Goal: Task Accomplishment & Management: Use online tool/utility

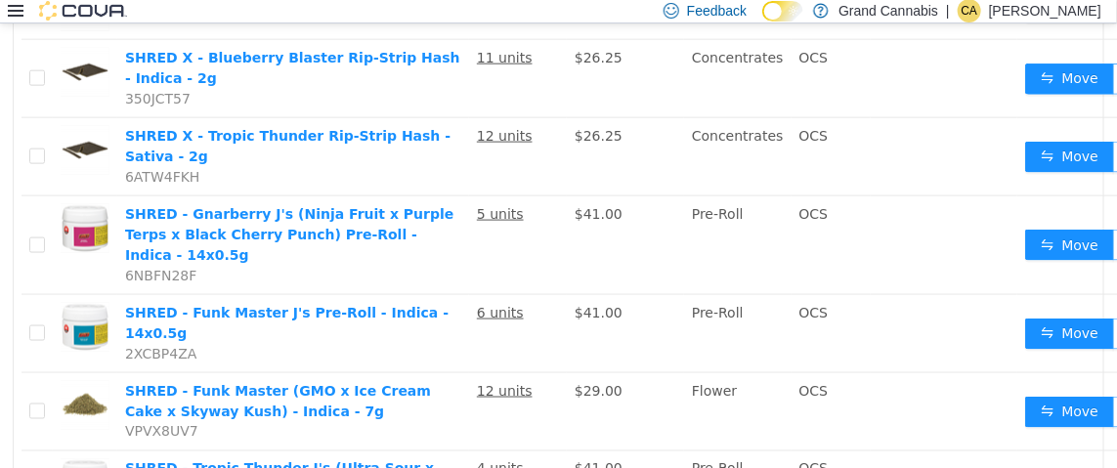
scroll to position [852, 0]
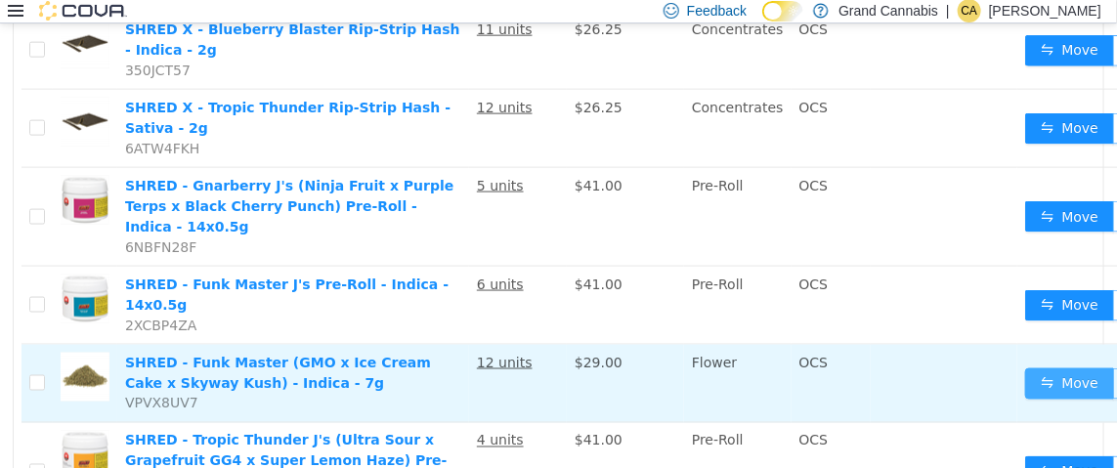
click at [1049, 368] on button "Move" at bounding box center [1070, 383] width 90 height 31
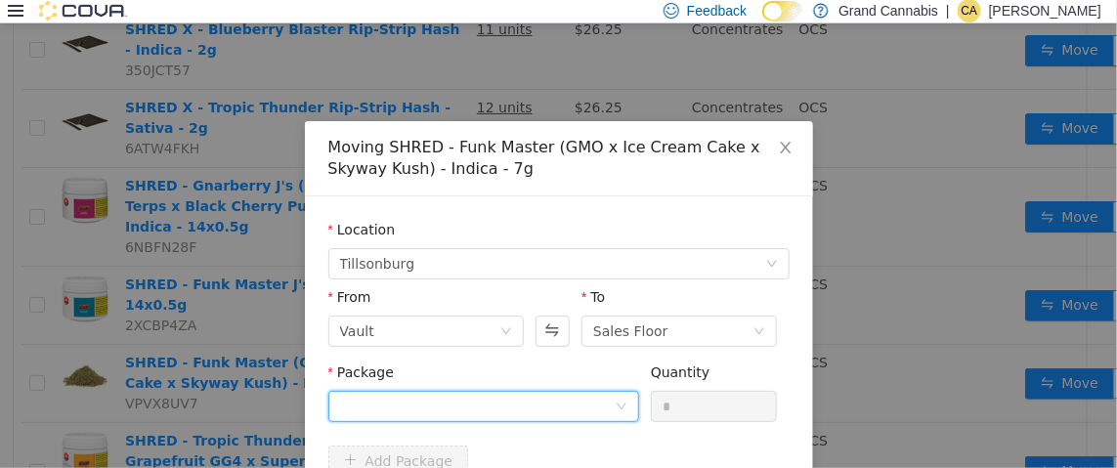
click at [477, 399] on div at bounding box center [477, 405] width 275 height 29
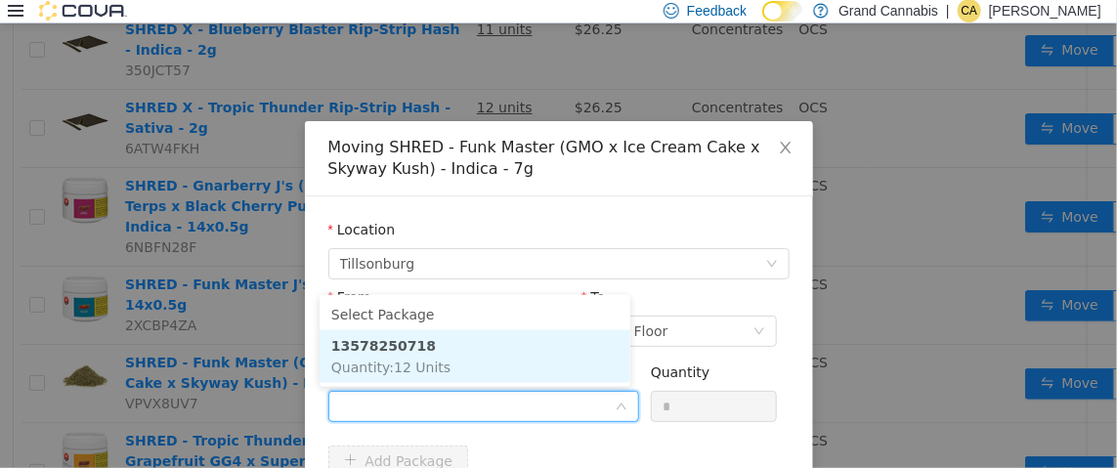
drag, startPoint x: 520, startPoint y: 350, endPoint x: 569, endPoint y: 376, distance: 55.5
click at [524, 350] on li "13578250718 Quantity : 12 Units" at bounding box center [475, 355] width 311 height 53
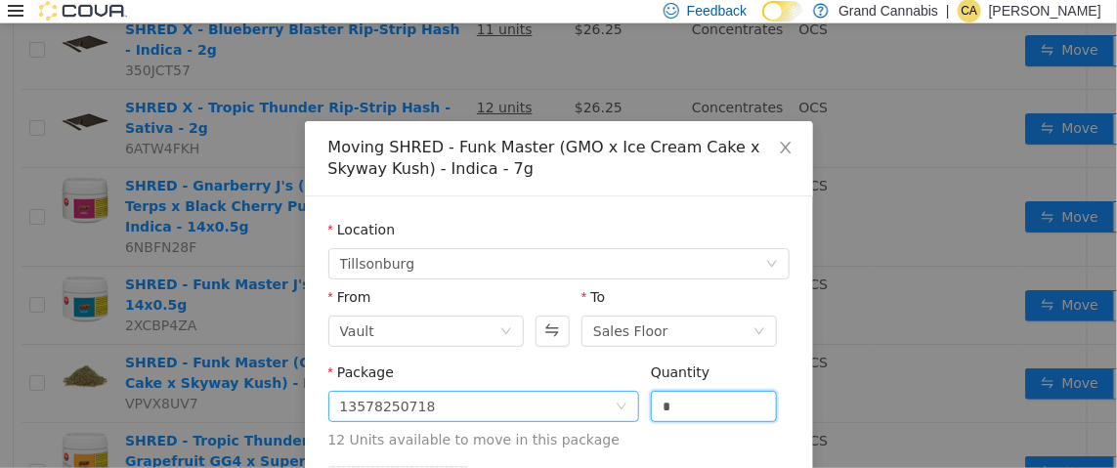
drag, startPoint x: 676, startPoint y: 405, endPoint x: 499, endPoint y: 407, distance: 176.9
click at [501, 407] on span "Package 13578250718 Quantity * 12 Units available to move in this package" at bounding box center [558, 407] width 461 height 86
type input "*"
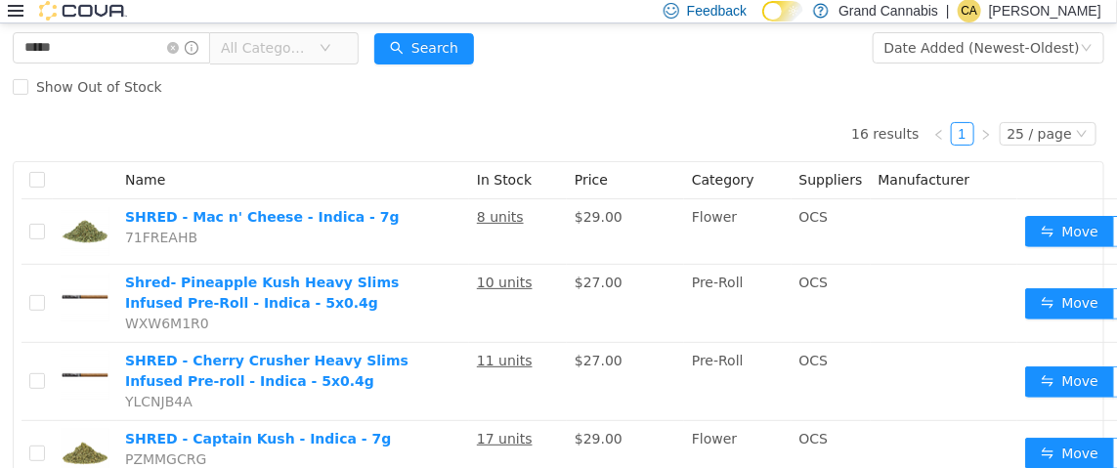
scroll to position [0, 0]
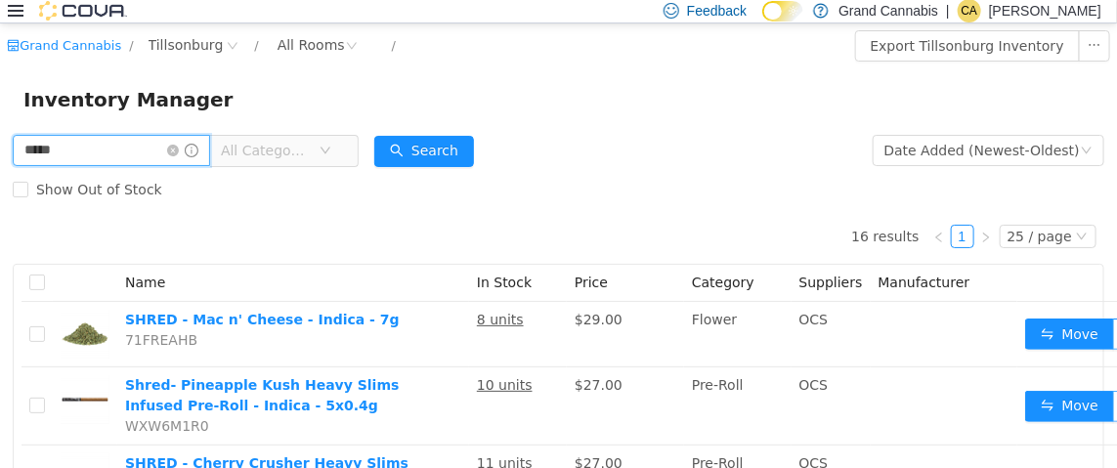
drag, startPoint x: 124, startPoint y: 155, endPoint x: 0, endPoint y: 141, distance: 125.0
type input "**********"
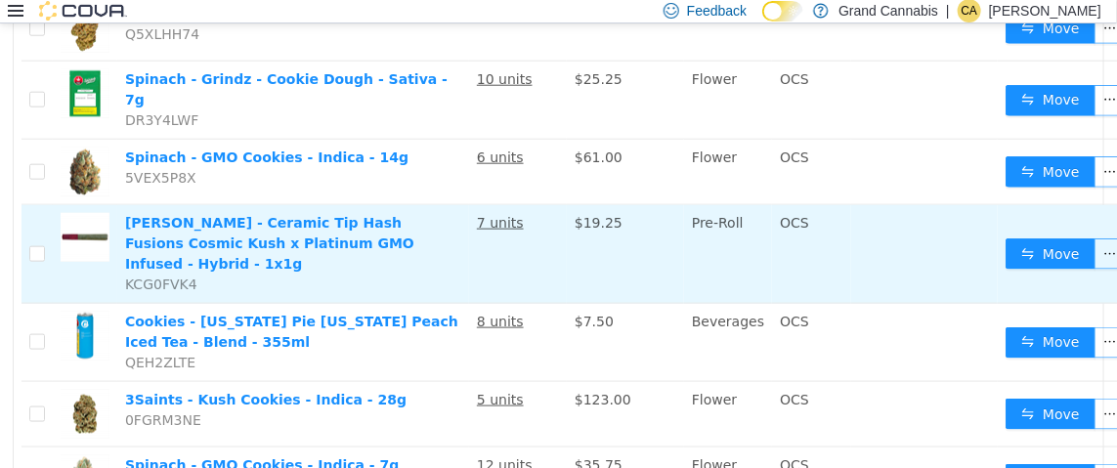
scroll to position [879, 0]
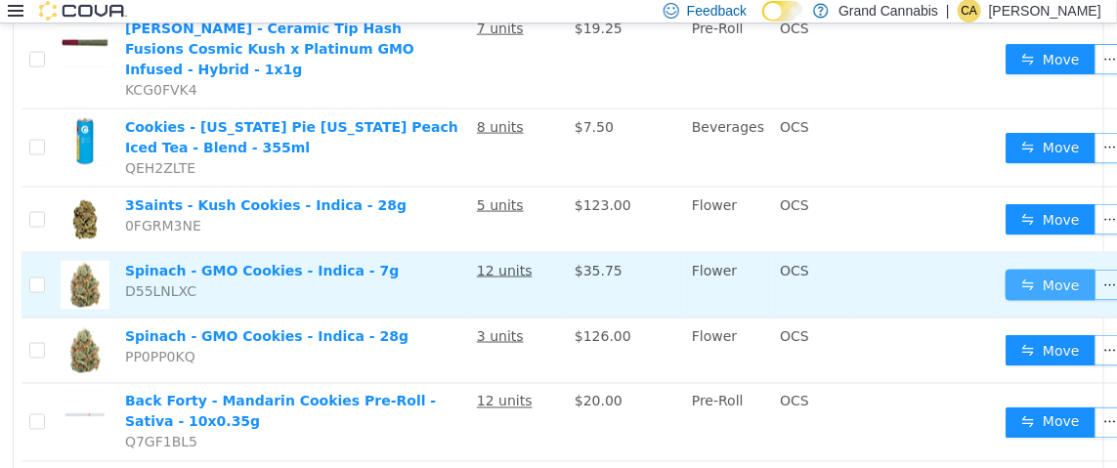
click at [1006, 269] on button "Move" at bounding box center [1051, 284] width 90 height 31
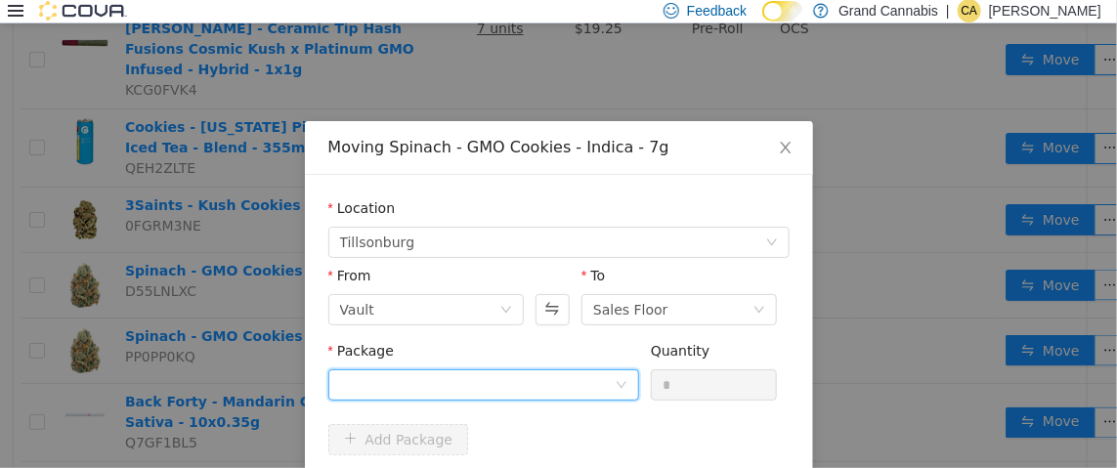
drag, startPoint x: 442, startPoint y: 385, endPoint x: 459, endPoint y: 369, distance: 23.5
click at [444, 385] on div at bounding box center [477, 383] width 275 height 29
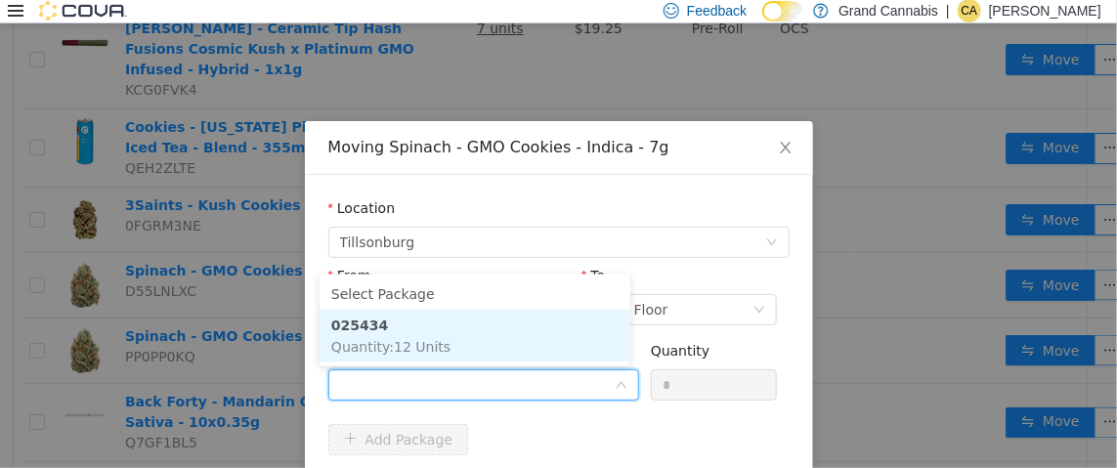
drag, startPoint x: 480, startPoint y: 340, endPoint x: 615, endPoint y: 355, distance: 135.7
click at [480, 340] on li "025434 Quantity : 12 Units" at bounding box center [475, 335] width 311 height 53
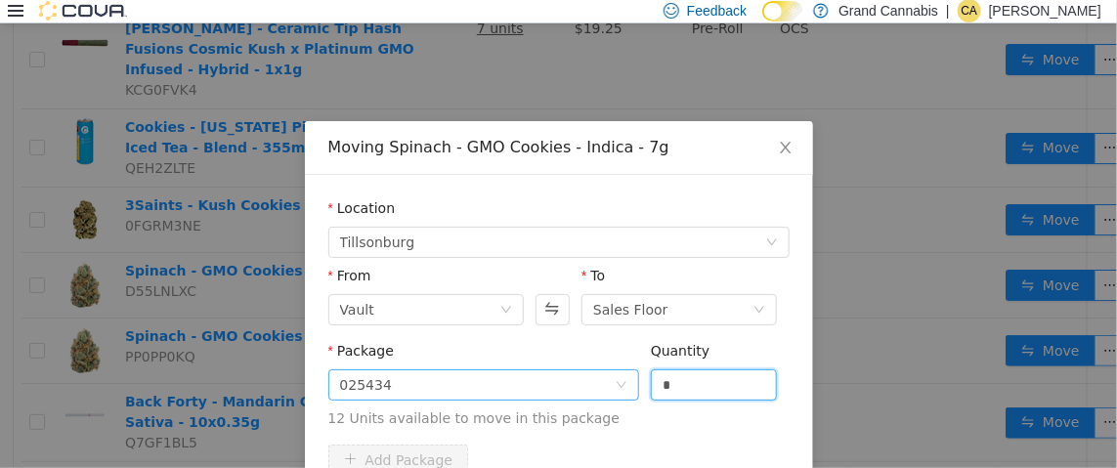
drag, startPoint x: 635, startPoint y: 380, endPoint x: 590, endPoint y: 380, distance: 45.0
click at [591, 380] on span "Package 025434 Quantity * 12 Units available to move in this package" at bounding box center [558, 385] width 461 height 86
type input "*"
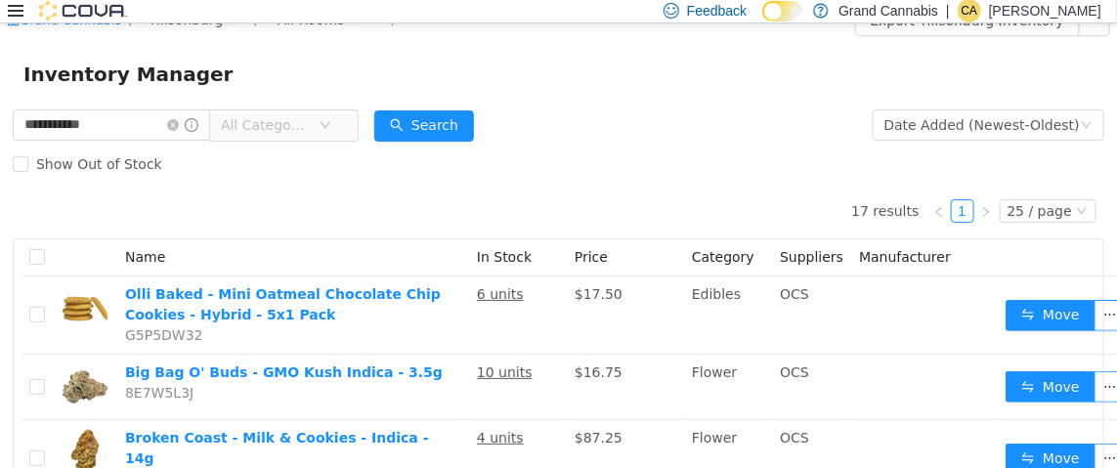
scroll to position [0, 0]
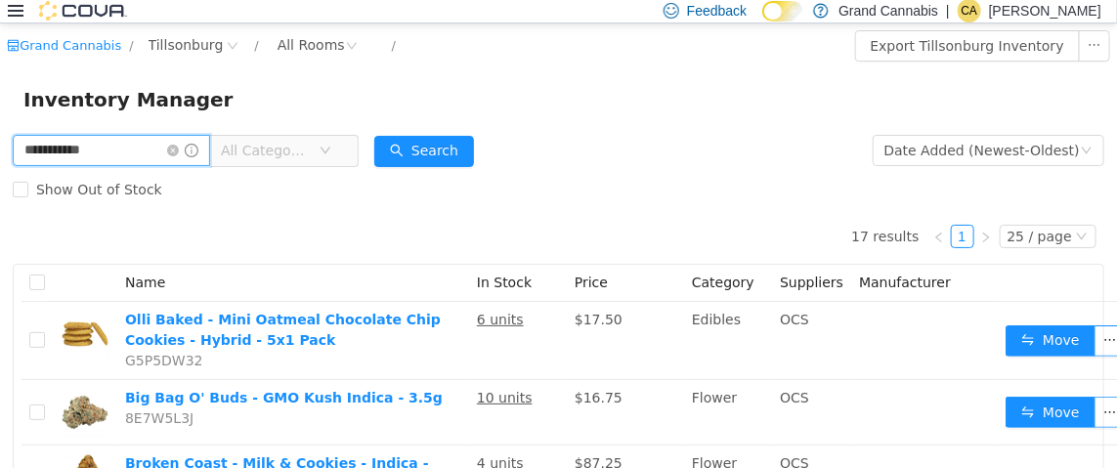
drag, startPoint x: 147, startPoint y: 153, endPoint x: 0, endPoint y: 156, distance: 146.6
type input "**********"
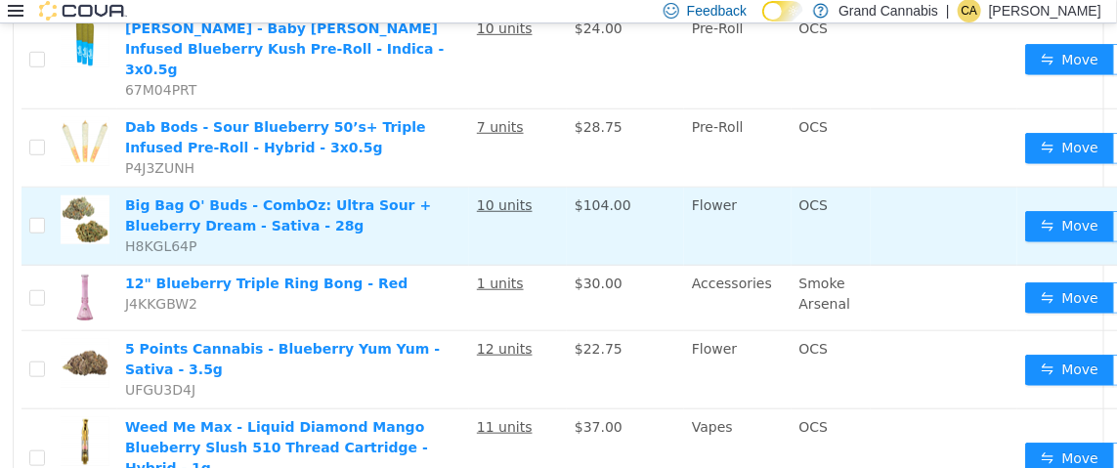
scroll to position [488, 0]
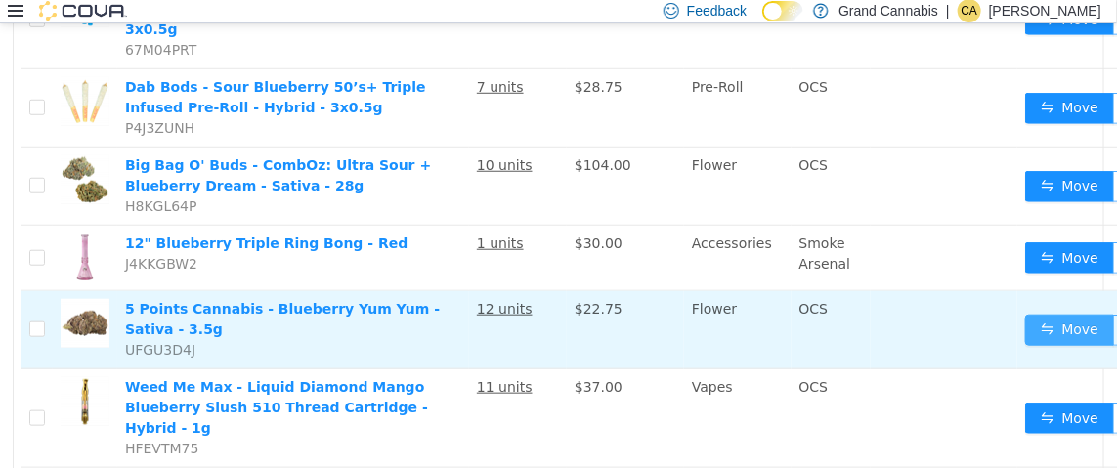
click at [1034, 314] on button "Move" at bounding box center [1070, 329] width 90 height 31
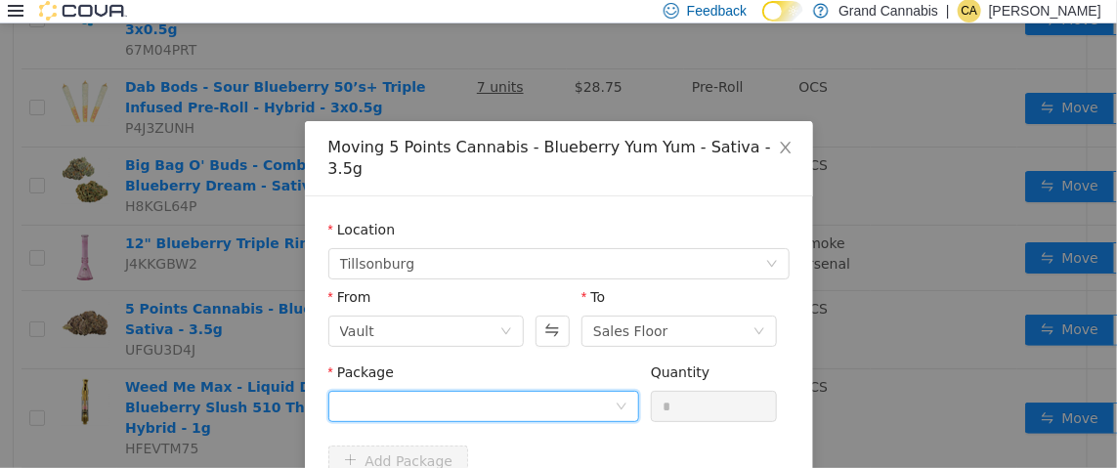
drag, startPoint x: 454, startPoint y: 374, endPoint x: 467, endPoint y: 370, distance: 14.2
click at [454, 391] on div at bounding box center [477, 405] width 275 height 29
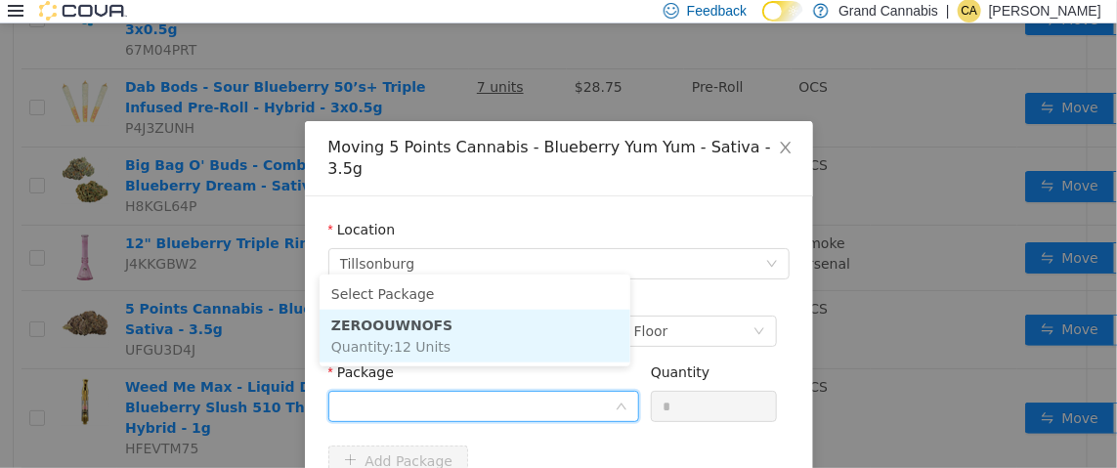
click at [510, 346] on li "ZEROOUWNOFS Quantity : 12 Units" at bounding box center [475, 335] width 311 height 53
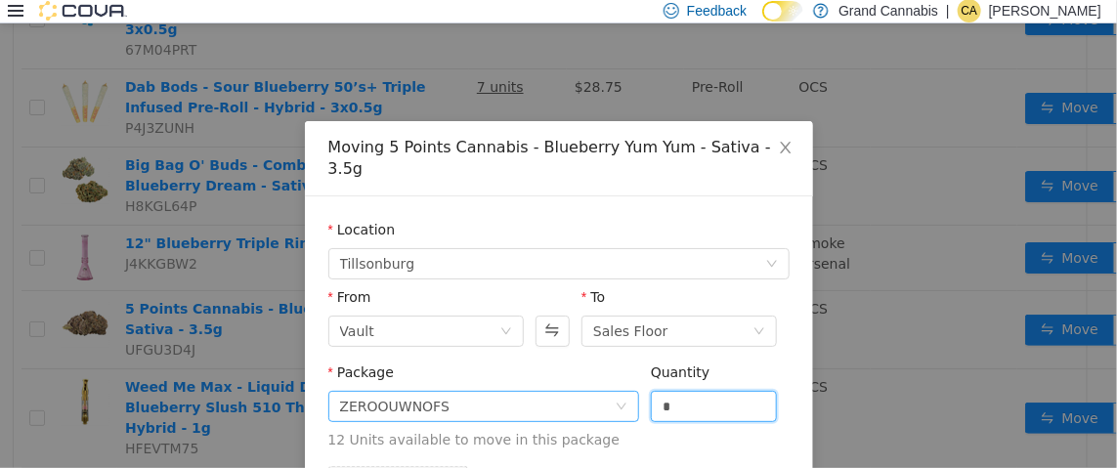
drag, startPoint x: 602, startPoint y: 382, endPoint x: 541, endPoint y: 387, distance: 60.8
click at [544, 386] on span "Package ZEROOUWNOFS Quantity * 12 Units available to move in this package" at bounding box center [558, 407] width 461 height 86
type input "*"
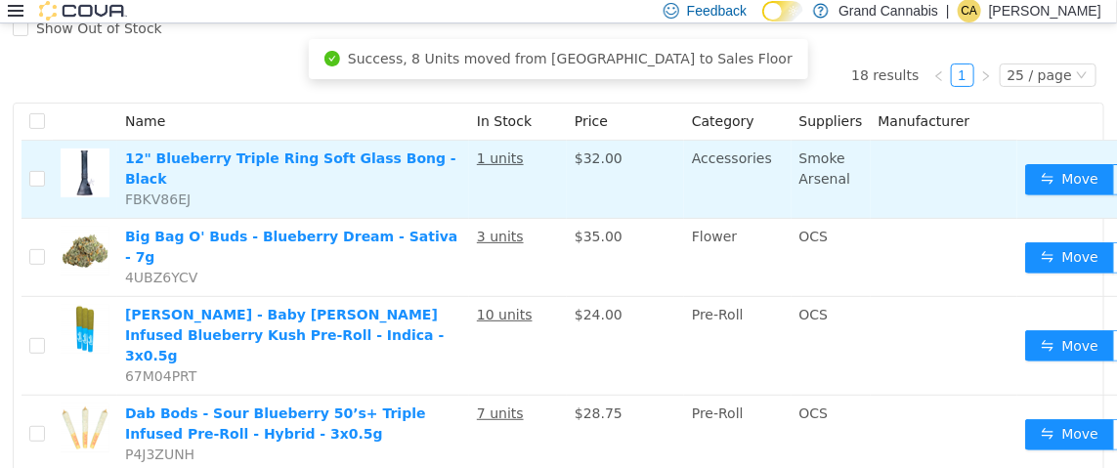
scroll to position [0, 0]
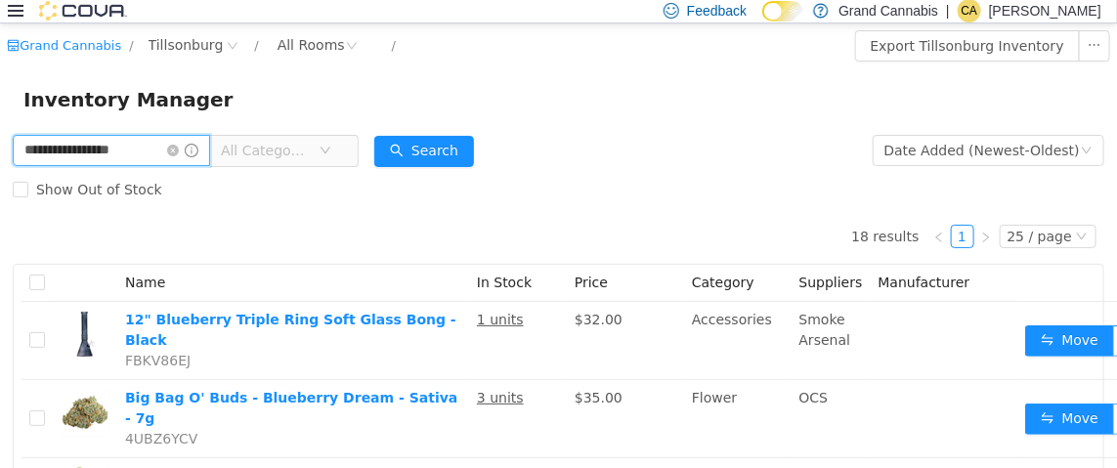
drag, startPoint x: 151, startPoint y: 151, endPoint x: 0, endPoint y: 143, distance: 150.7
type input "******"
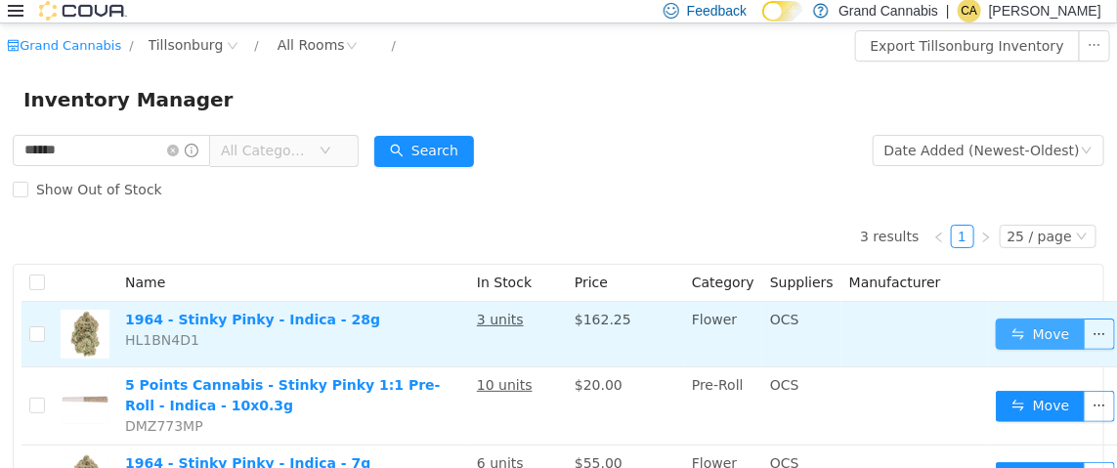
click at [1037, 340] on button "Move" at bounding box center [1041, 333] width 90 height 31
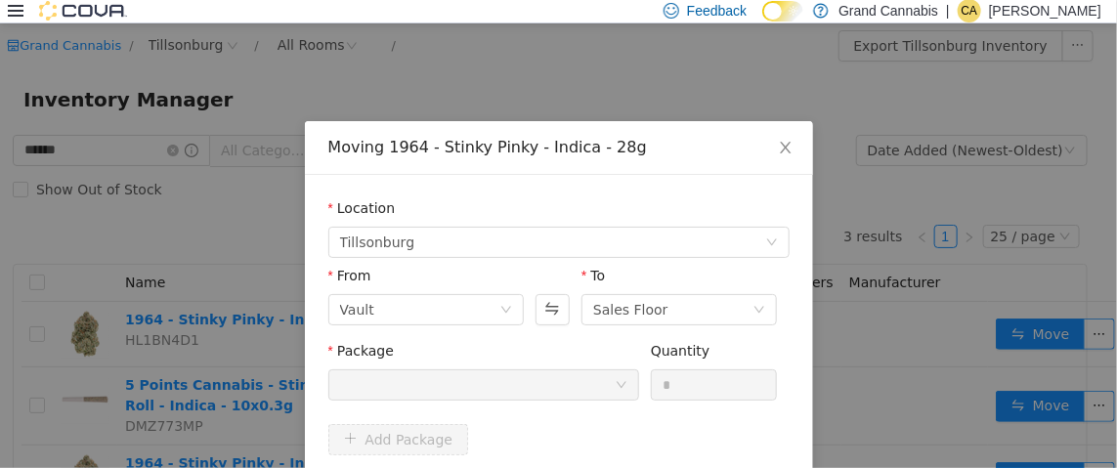
click at [596, 382] on div at bounding box center [477, 383] width 275 height 29
click at [778, 142] on icon "icon: close" at bounding box center [786, 147] width 16 height 16
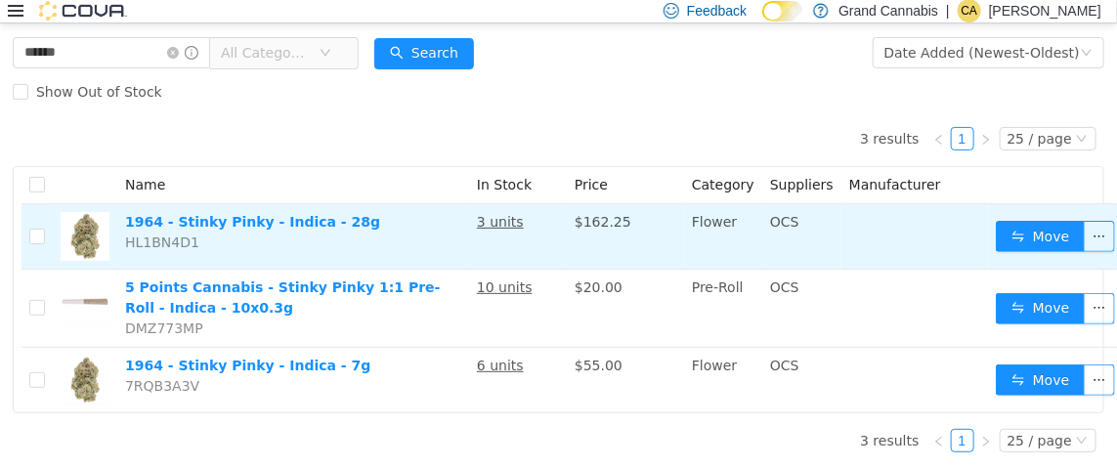
scroll to position [112, 0]
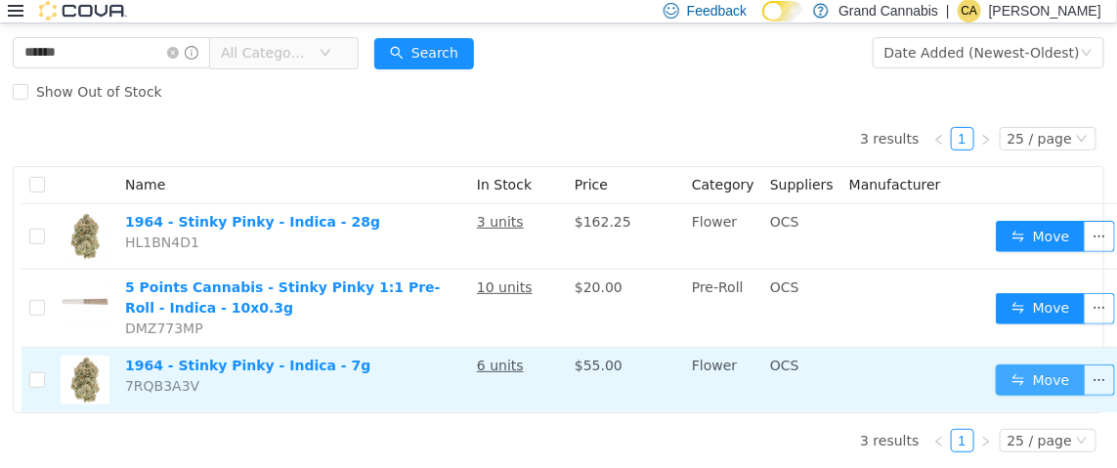
click at [1028, 364] on button "Move" at bounding box center [1041, 379] width 90 height 31
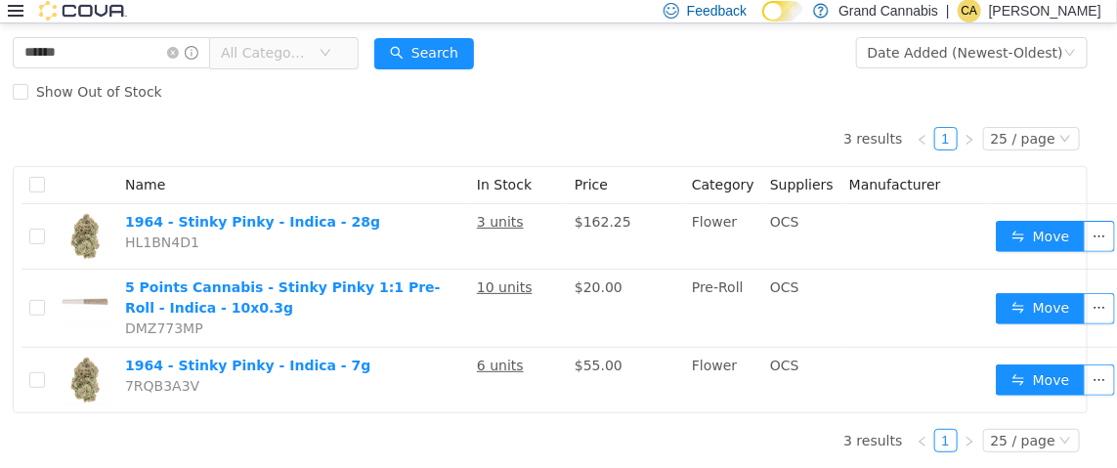
scroll to position [96, 0]
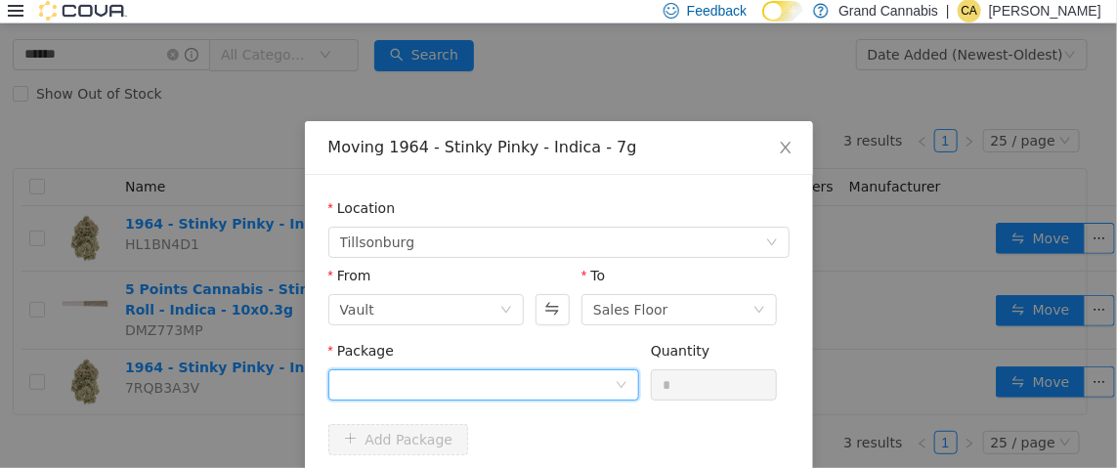
click at [605, 384] on div at bounding box center [477, 383] width 275 height 29
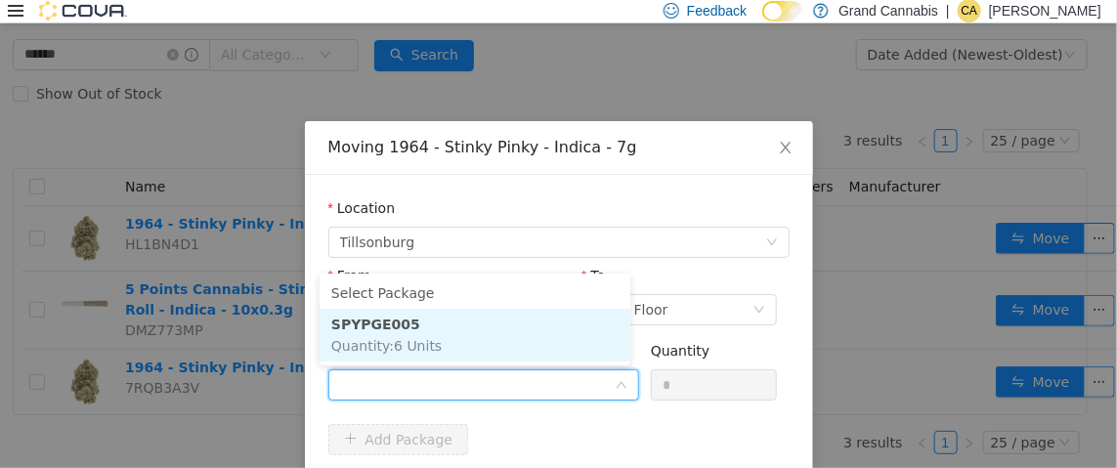
click at [543, 347] on li "SPYPGE005 Quantity : 6 Units" at bounding box center [475, 334] width 311 height 53
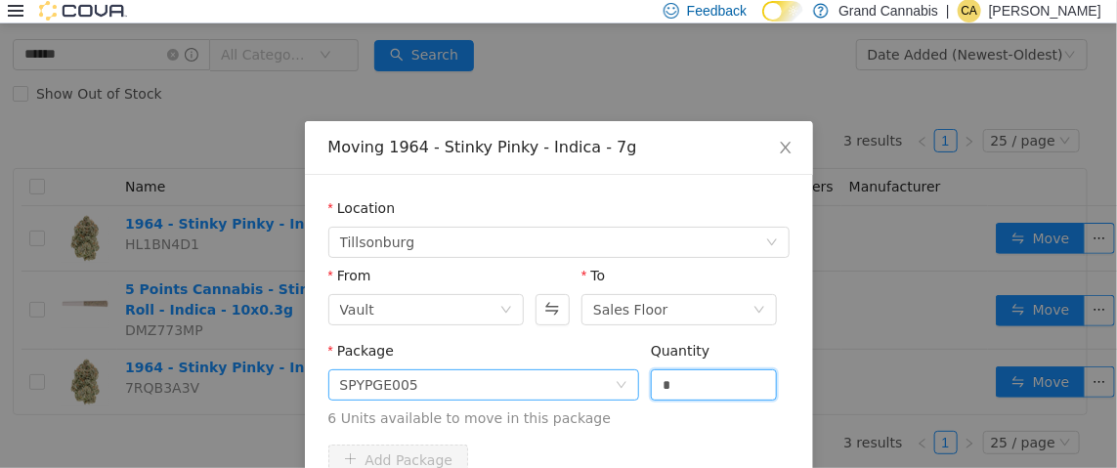
drag, startPoint x: 689, startPoint y: 388, endPoint x: 565, endPoint y: 390, distance: 124.1
click at [579, 390] on span "Package SPYPGE005 Quantity * 6 Units available to move in this package" at bounding box center [558, 385] width 461 height 86
type input "*"
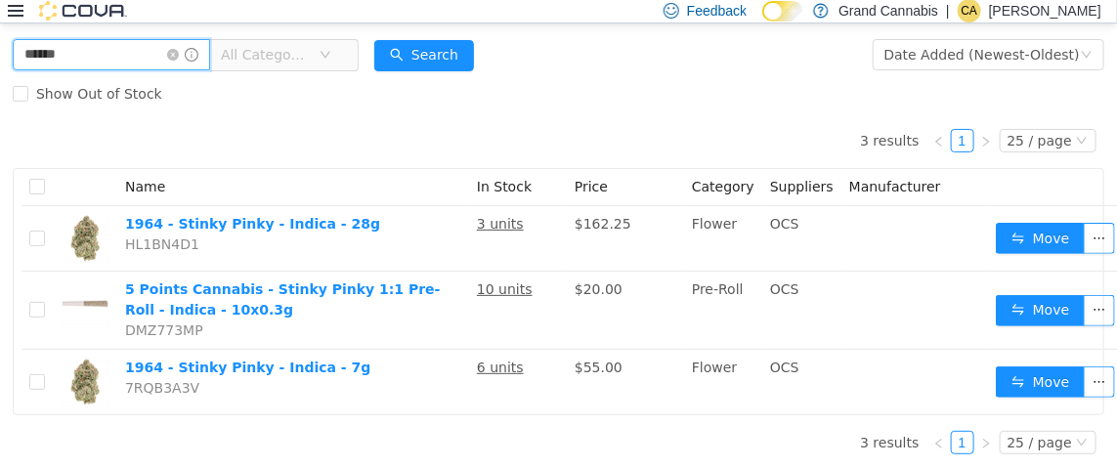
drag, startPoint x: 92, startPoint y: 55, endPoint x: 0, endPoint y: 56, distance: 91.9
click at [0, 56] on div "****** All Categories Date Added (Newest-Oldest) Search Show Out of Stock 3 res…" at bounding box center [558, 251] width 1117 height 435
type input "*****"
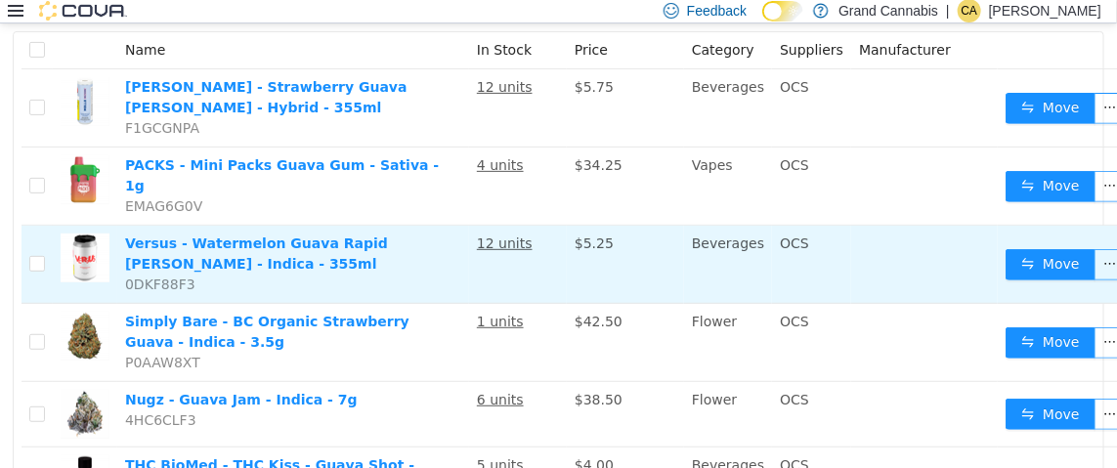
scroll to position [291, 0]
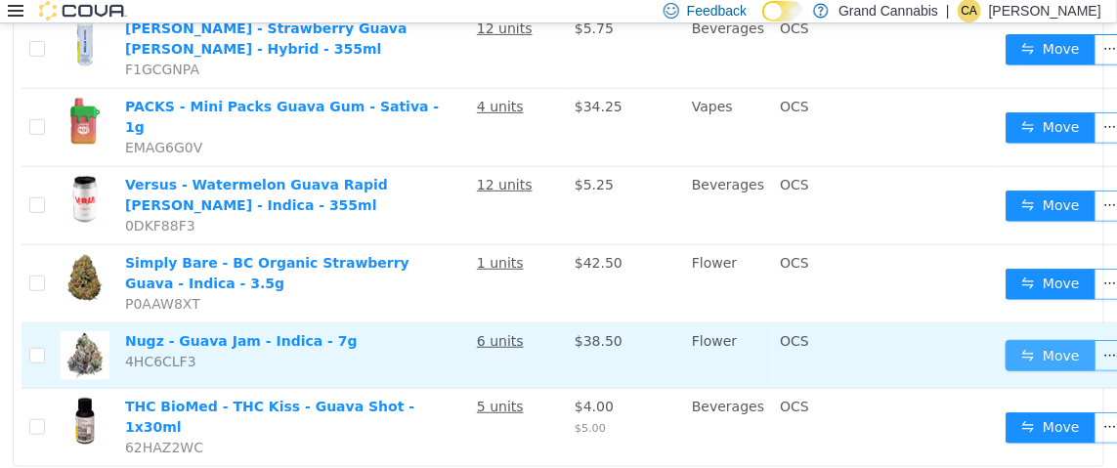
click at [1044, 339] on button "Move" at bounding box center [1051, 354] width 90 height 31
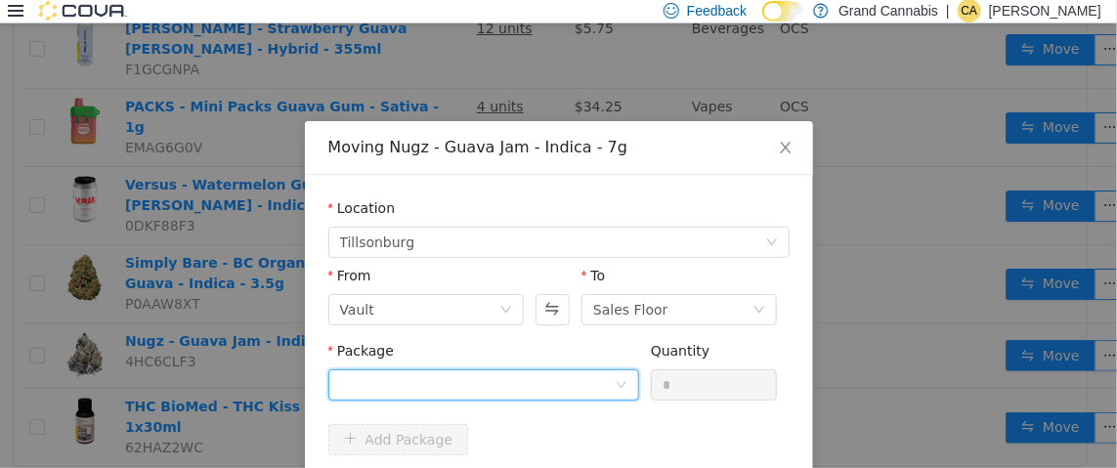
click at [508, 394] on div at bounding box center [477, 383] width 275 height 29
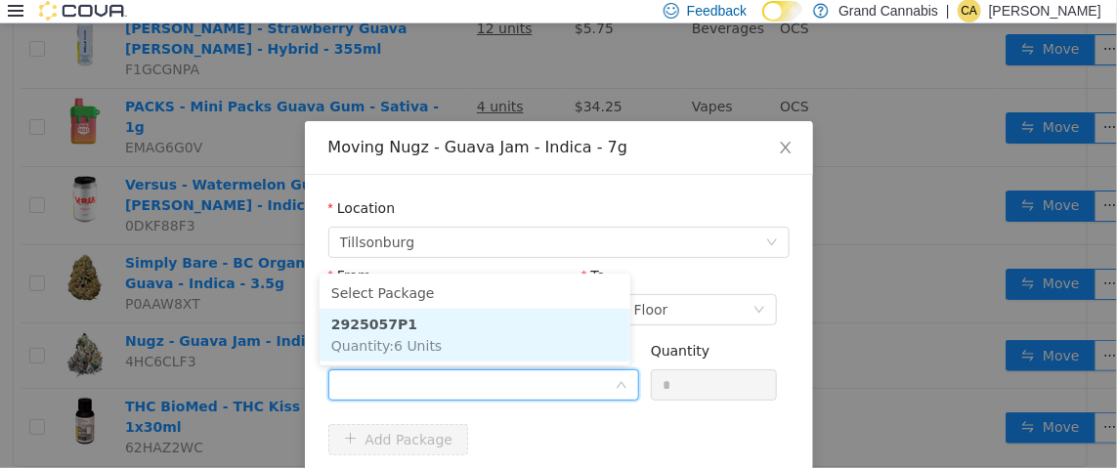
drag, startPoint x: 538, startPoint y: 348, endPoint x: 566, endPoint y: 346, distance: 28.4
click at [539, 348] on li "2925057P1 Quantity : 6 Units" at bounding box center [475, 334] width 311 height 53
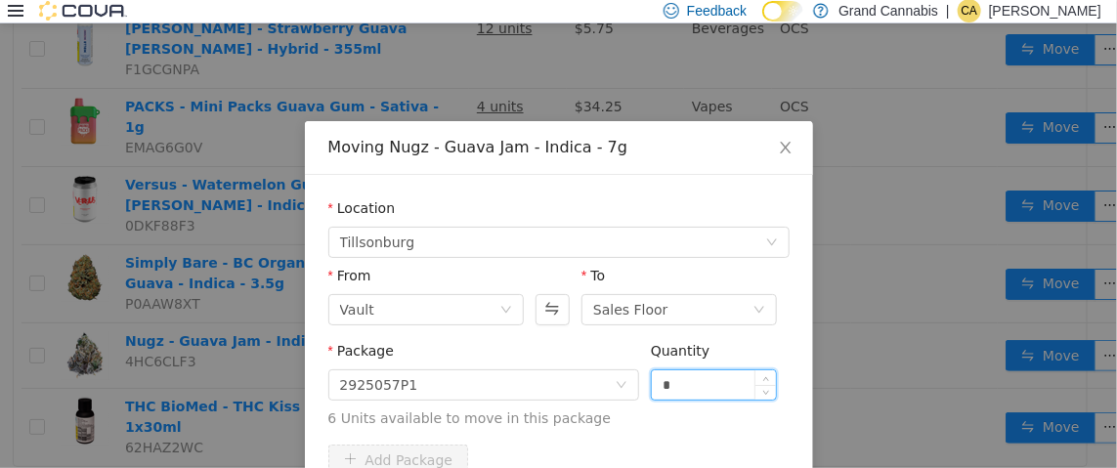
drag, startPoint x: 721, startPoint y: 395, endPoint x: 703, endPoint y: 391, distance: 19.0
click at [703, 391] on input "*" at bounding box center [714, 383] width 125 height 29
drag, startPoint x: 703, startPoint y: 391, endPoint x: 579, endPoint y: 384, distance: 124.3
click at [580, 384] on span "Package 2925057P1 Quantity * 6 Units available to move in this package" at bounding box center [558, 385] width 461 height 86
type input "*"
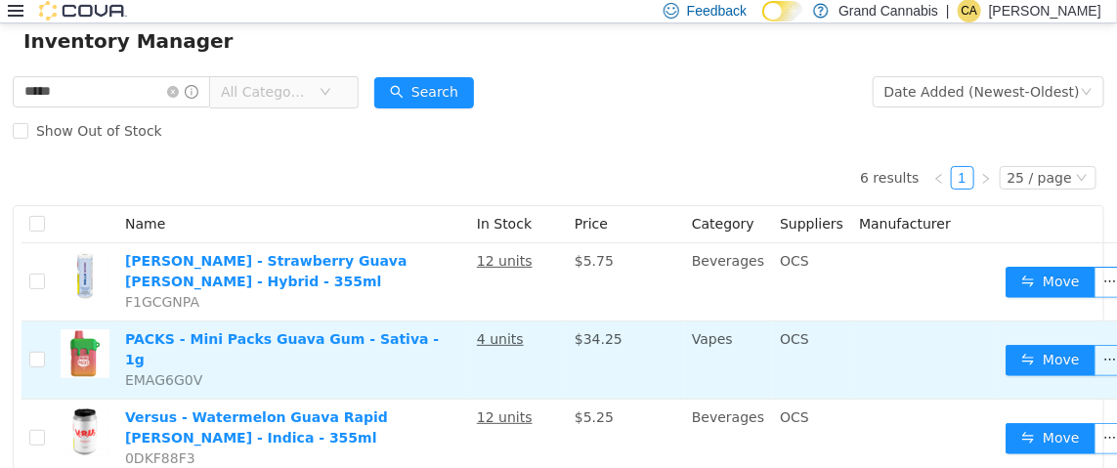
scroll to position [0, 0]
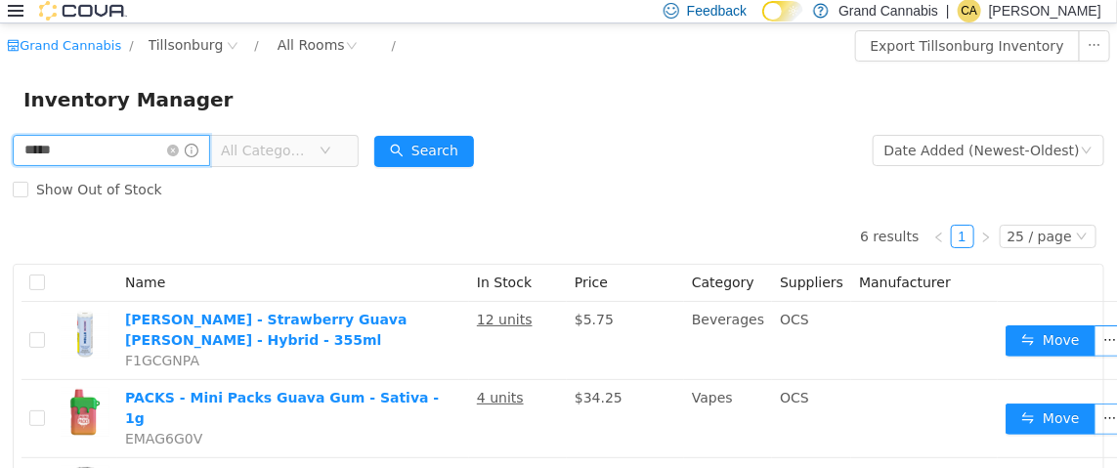
drag, startPoint x: 156, startPoint y: 151, endPoint x: 0, endPoint y: 182, distance: 159.5
click at [0, 182] on div "***** All Categories Date Added (Newest-Oldest) Search Show Out of Stock 6 resu…" at bounding box center [558, 471] width 1117 height 682
type input "**********"
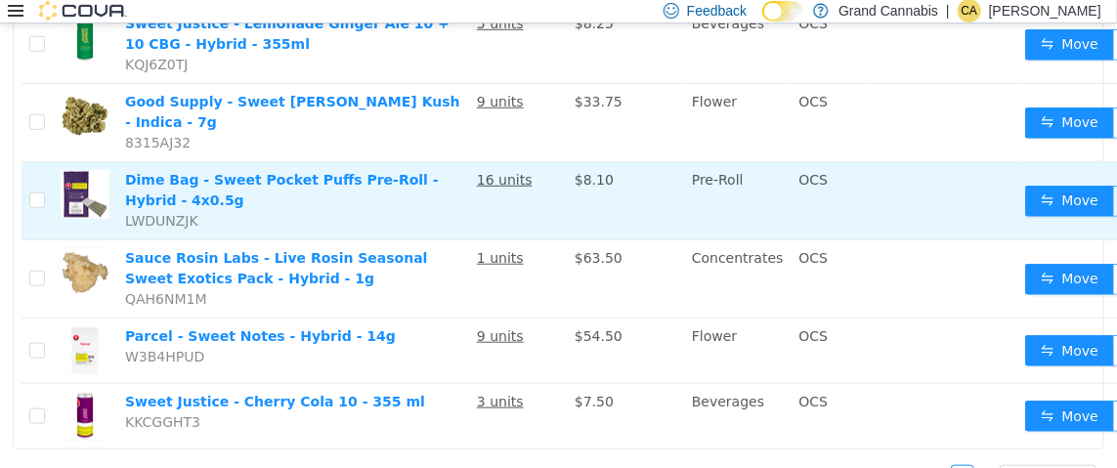
scroll to position [488, 0]
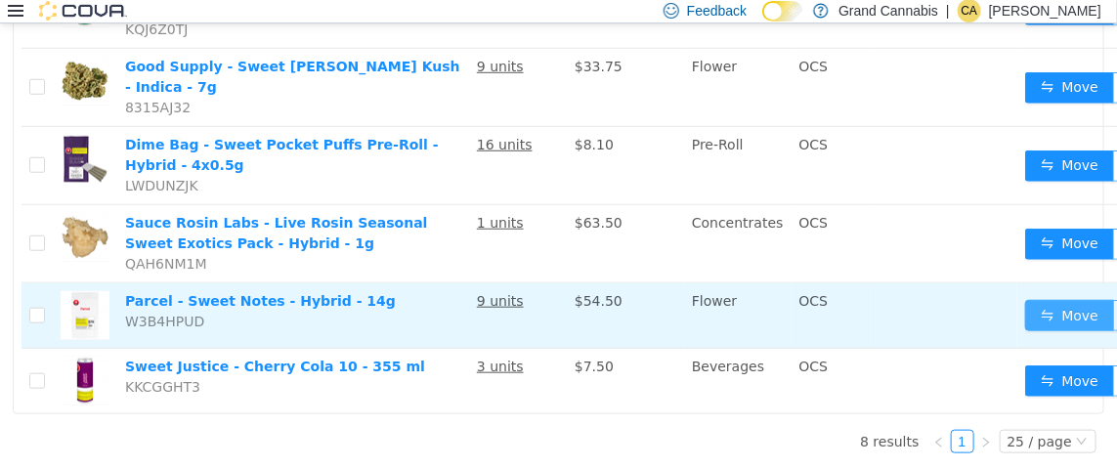
click at [1034, 299] on button "Move" at bounding box center [1070, 314] width 90 height 31
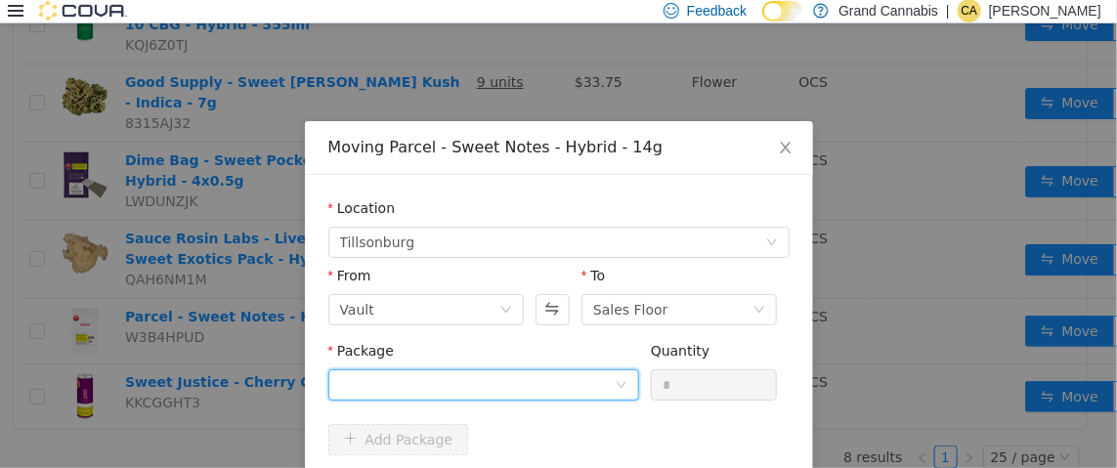
click at [581, 374] on div at bounding box center [477, 383] width 275 height 29
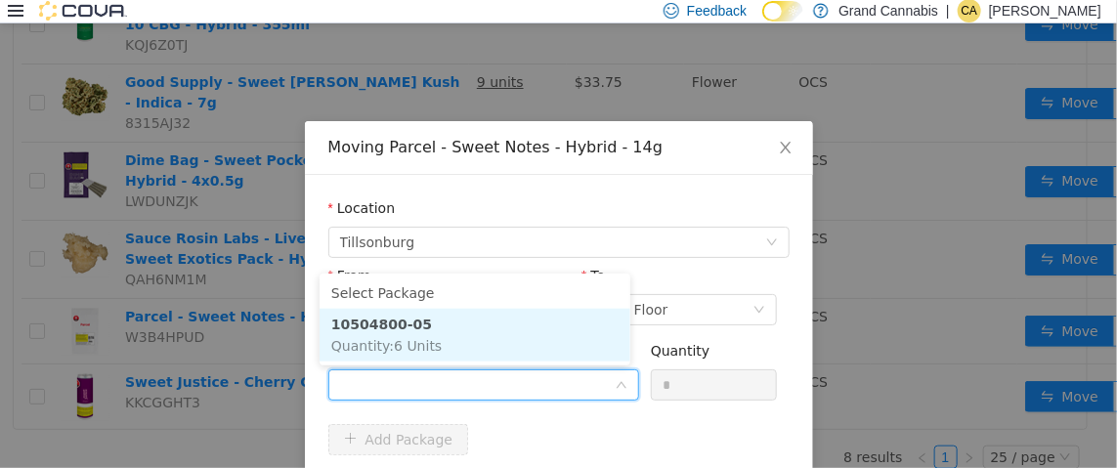
click at [460, 331] on li "10504800-05 Quantity : 6 Units" at bounding box center [475, 334] width 311 height 53
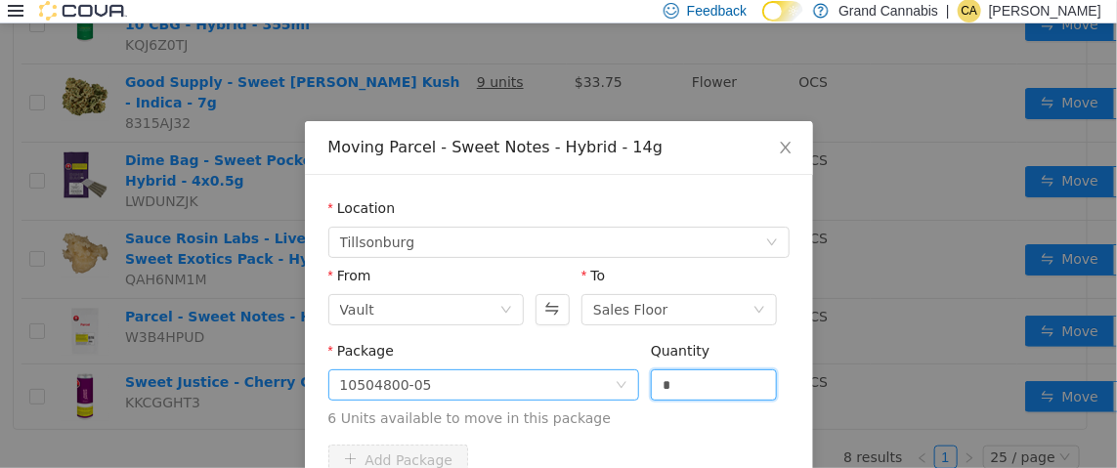
drag, startPoint x: 691, startPoint y: 388, endPoint x: 515, endPoint y: 384, distance: 176.0
click at [543, 384] on span "Package 10504800-05 Quantity * 6 Units available to move in this package" at bounding box center [558, 385] width 461 height 86
type input "*"
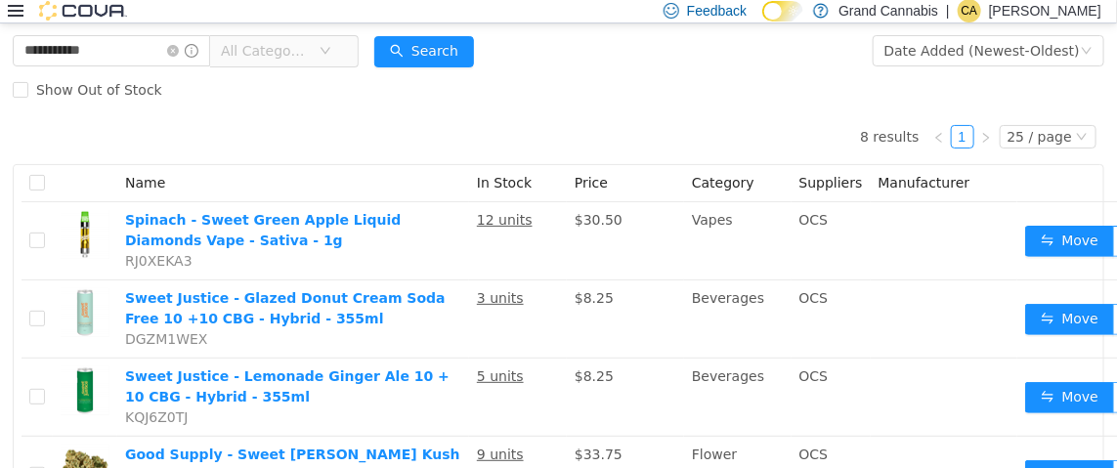
scroll to position [0, 0]
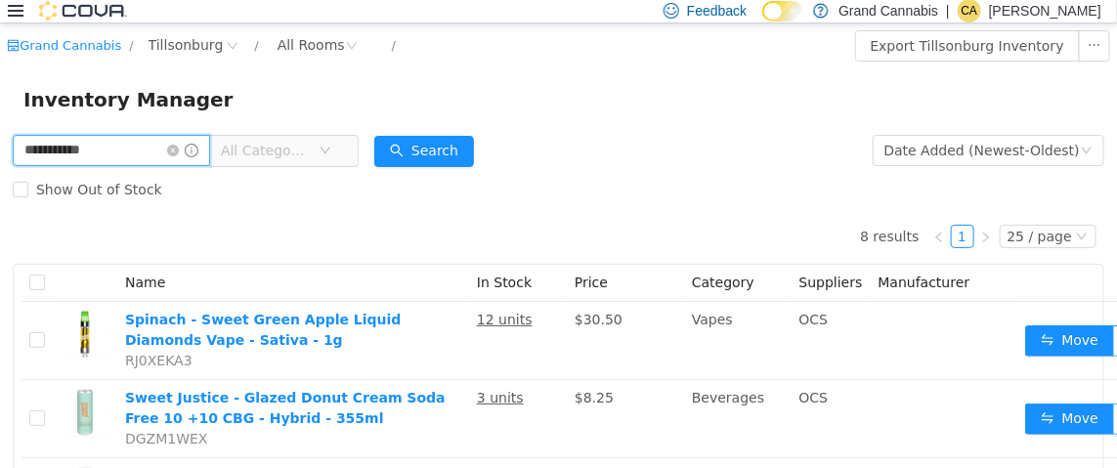
drag, startPoint x: 137, startPoint y: 154, endPoint x: 0, endPoint y: 146, distance: 137.1
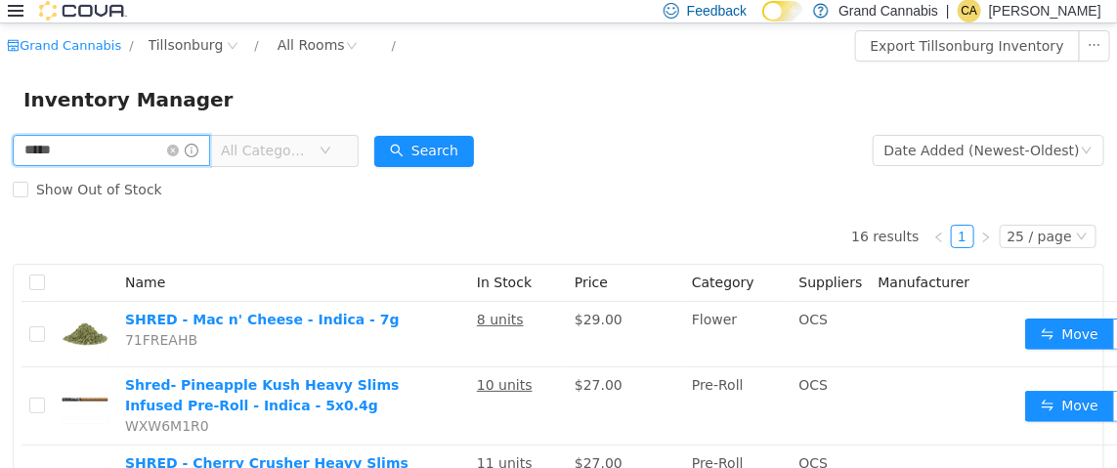
type input "*****"
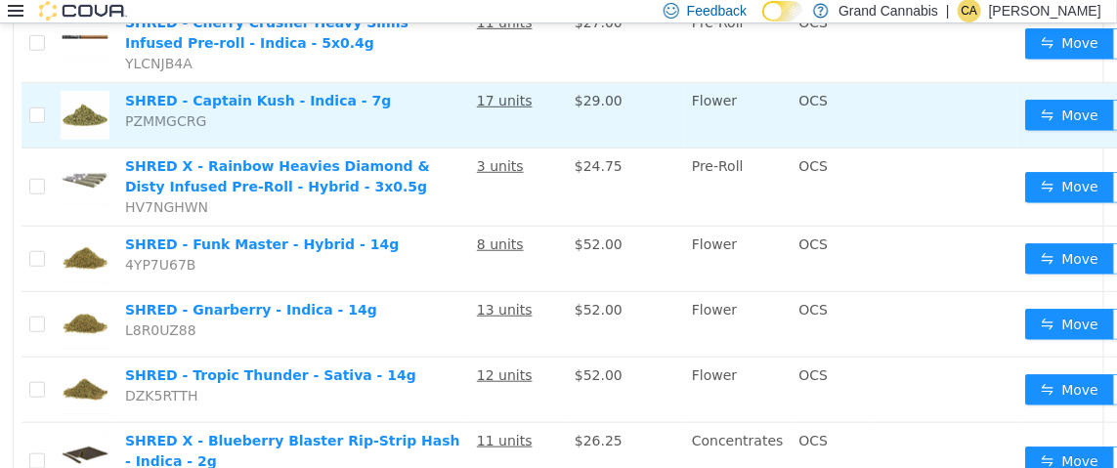
scroll to position [488, 0]
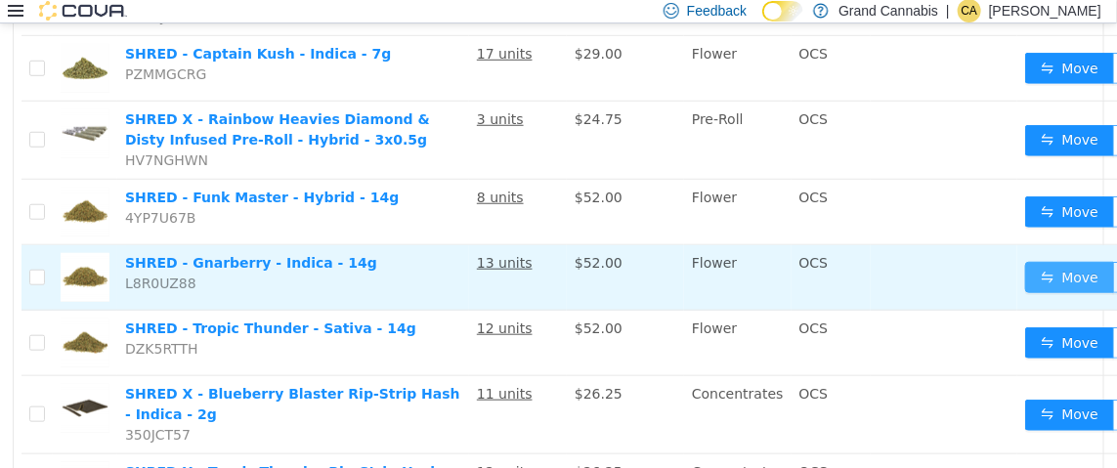
click at [1037, 272] on button "Move" at bounding box center [1070, 276] width 90 height 31
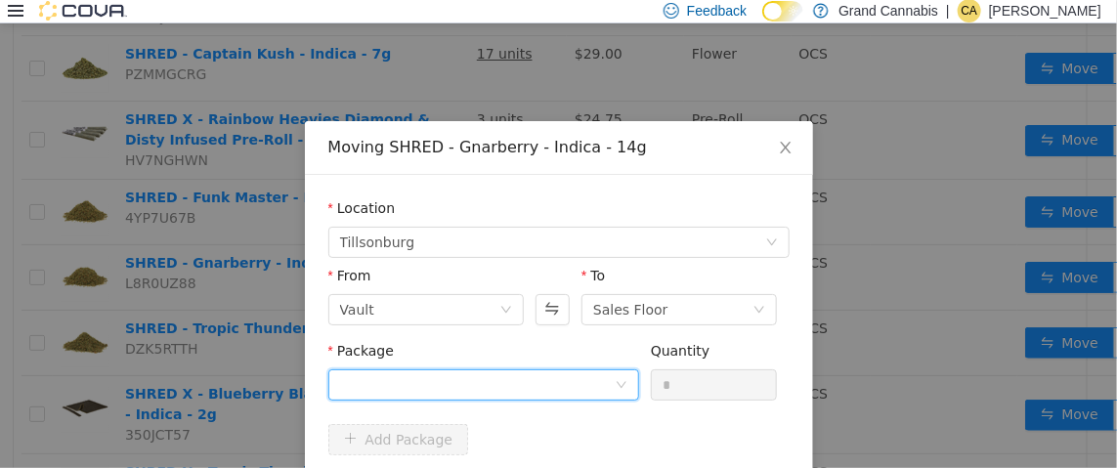
drag, startPoint x: 410, startPoint y: 388, endPoint x: 421, endPoint y: 372, distance: 19.5
click at [411, 383] on div at bounding box center [477, 383] width 275 height 29
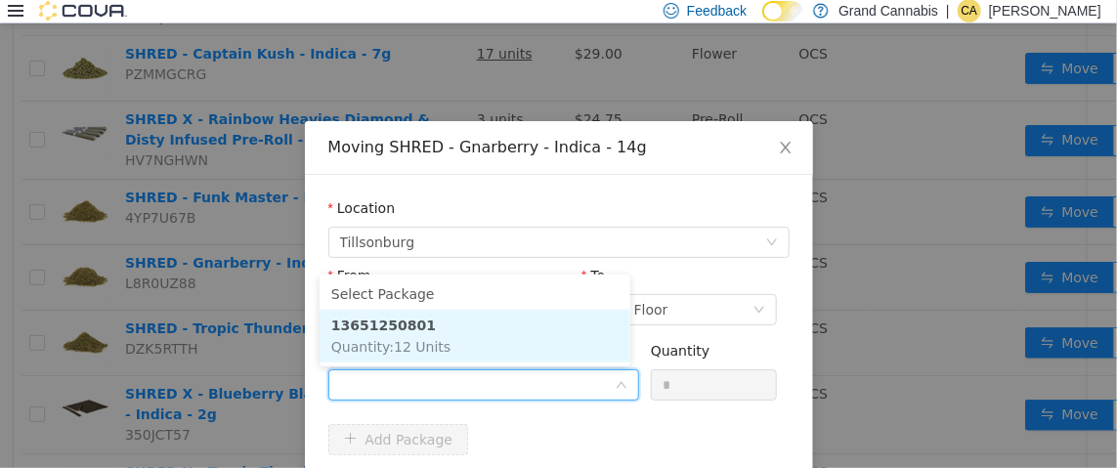
drag, startPoint x: 450, startPoint y: 323, endPoint x: 472, endPoint y: 327, distance: 23.0
click at [451, 324] on li "13651250801 Quantity : 12 Units" at bounding box center [475, 335] width 311 height 53
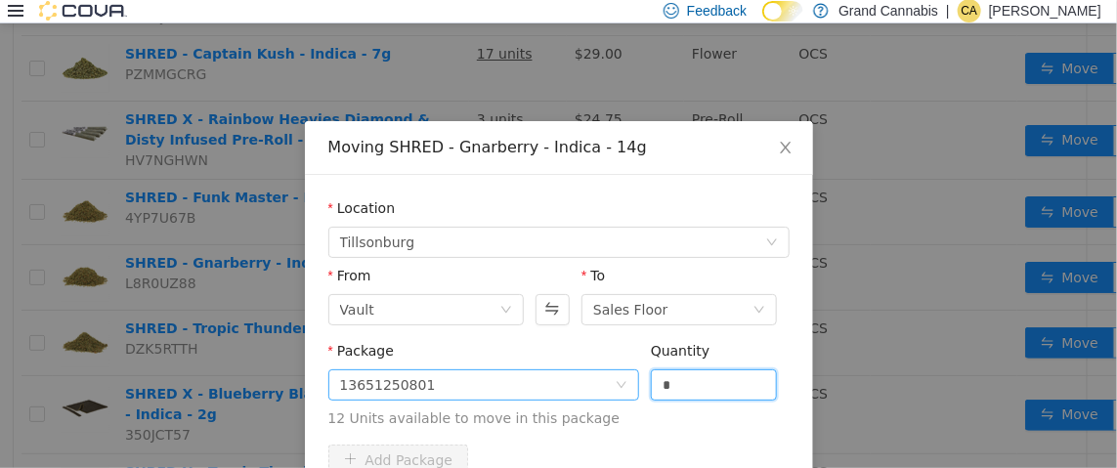
drag, startPoint x: 676, startPoint y: 380, endPoint x: 536, endPoint y: 374, distance: 140.9
click at [538, 373] on span "Package 13651250801 Quantity * 12 Units available to move in this package" at bounding box center [558, 385] width 461 height 86
type input "*"
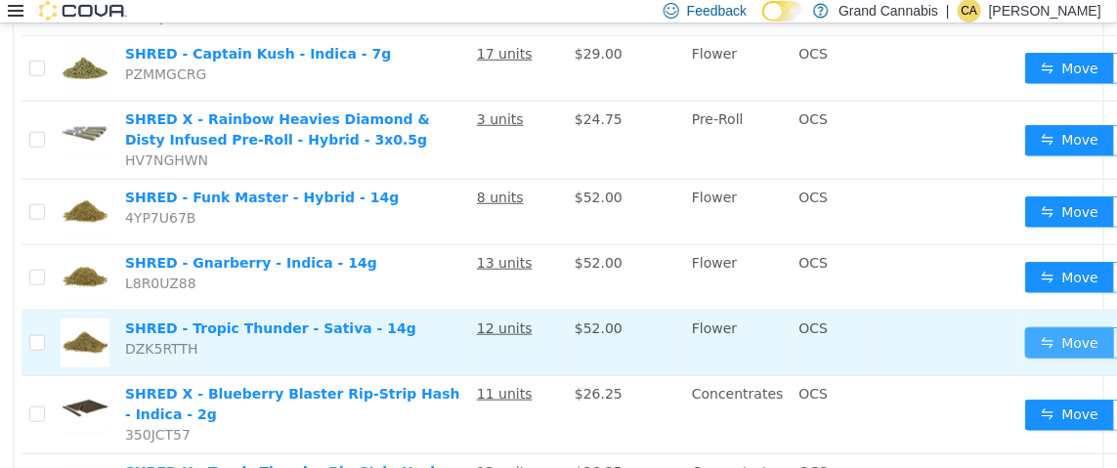
click at [1038, 334] on button "Move" at bounding box center [1070, 341] width 90 height 31
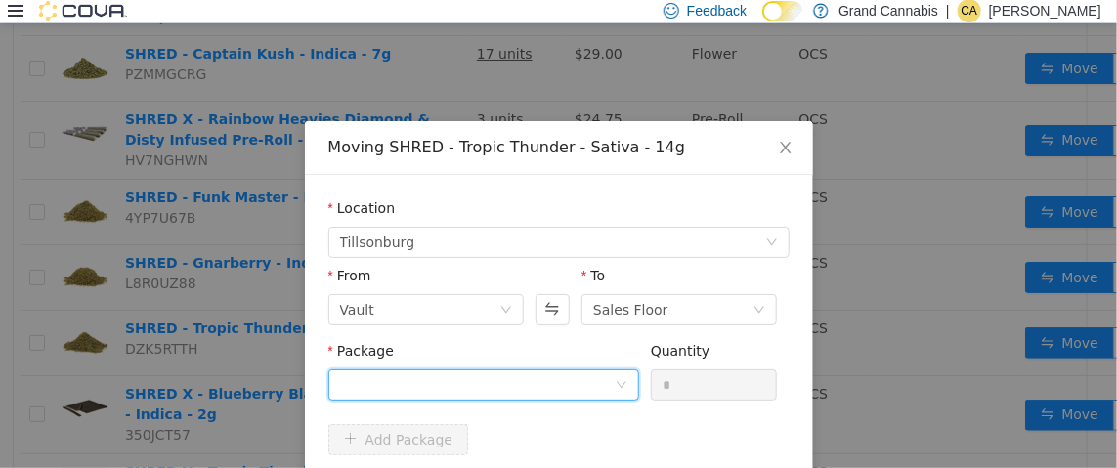
click at [511, 381] on div at bounding box center [477, 383] width 275 height 29
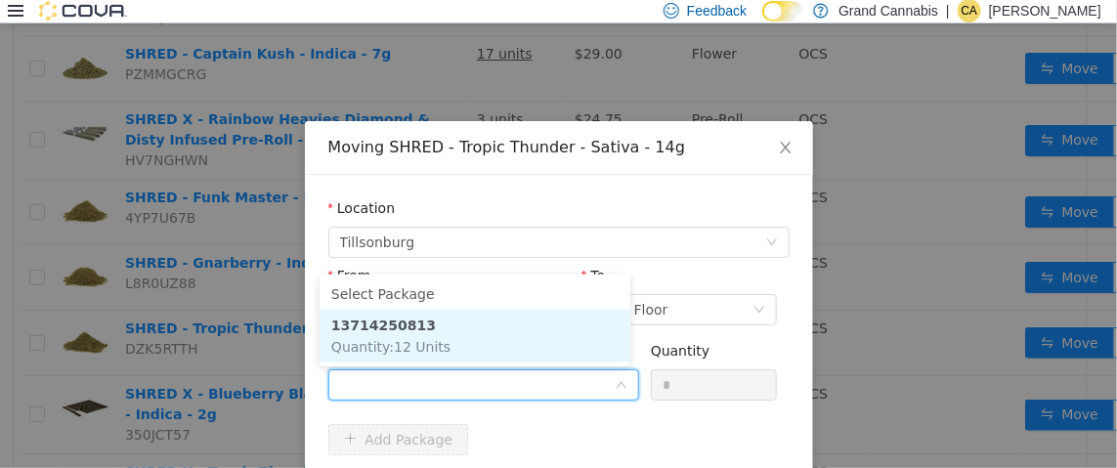
click at [555, 352] on li "13714250813 Quantity : 12 Units" at bounding box center [475, 335] width 311 height 53
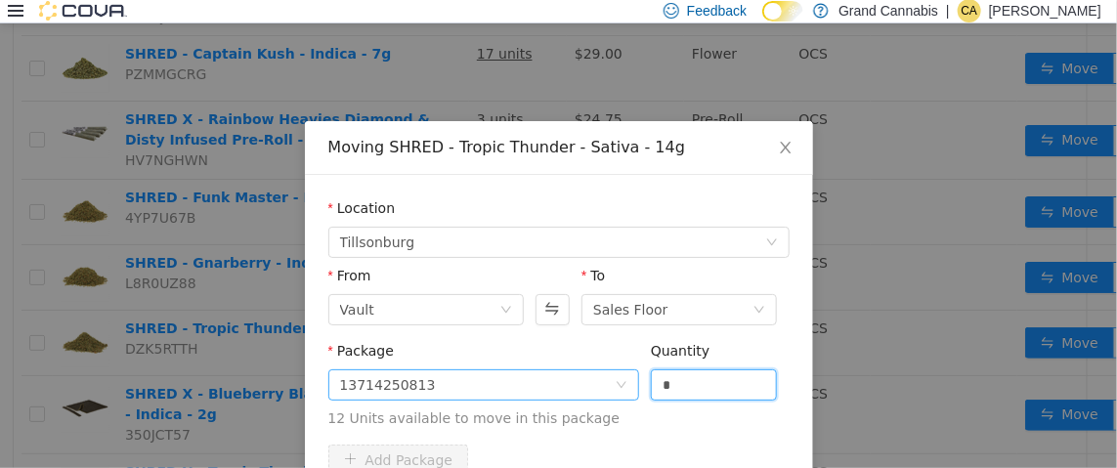
drag, startPoint x: 685, startPoint y: 379, endPoint x: 581, endPoint y: 386, distance: 104.8
click at [581, 386] on span "Package 13714250813 Quantity * 12 Units available to move in this package" at bounding box center [558, 385] width 461 height 86
type input "*"
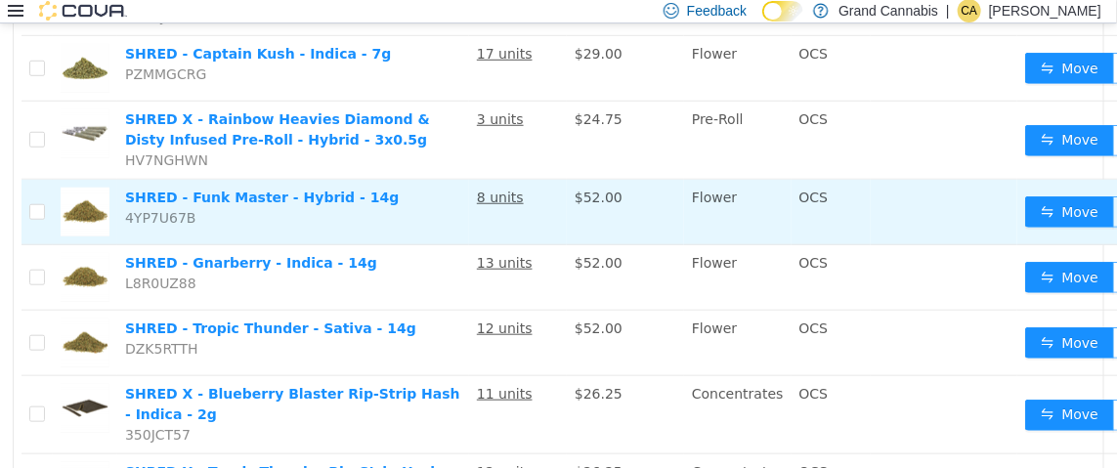
scroll to position [0, 0]
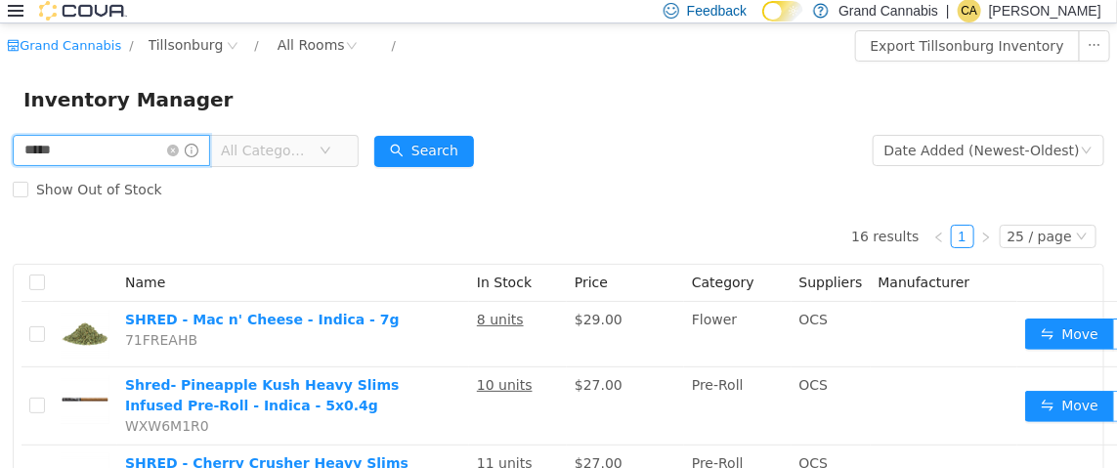
drag, startPoint x: 144, startPoint y: 153, endPoint x: 0, endPoint y: 152, distance: 143.7
type input "****"
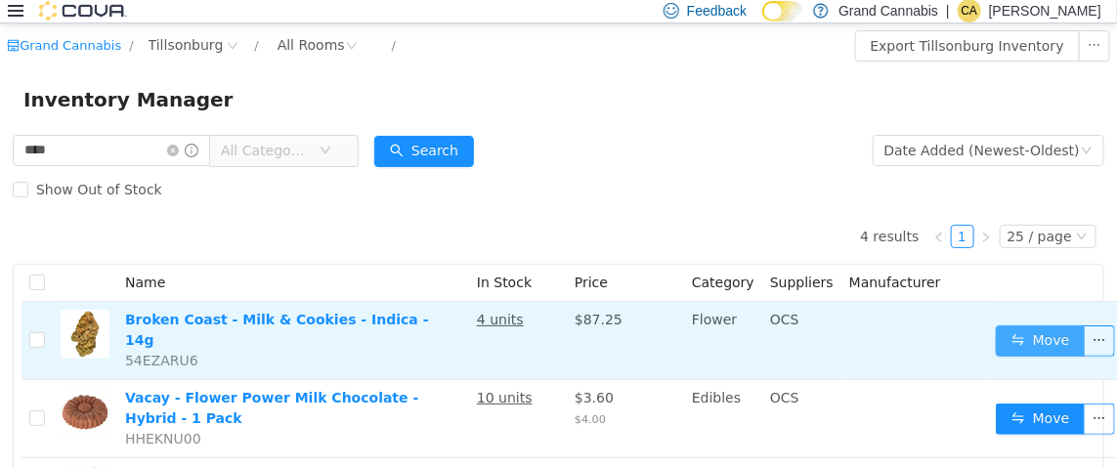
click at [1030, 336] on button "Move" at bounding box center [1041, 340] width 90 height 31
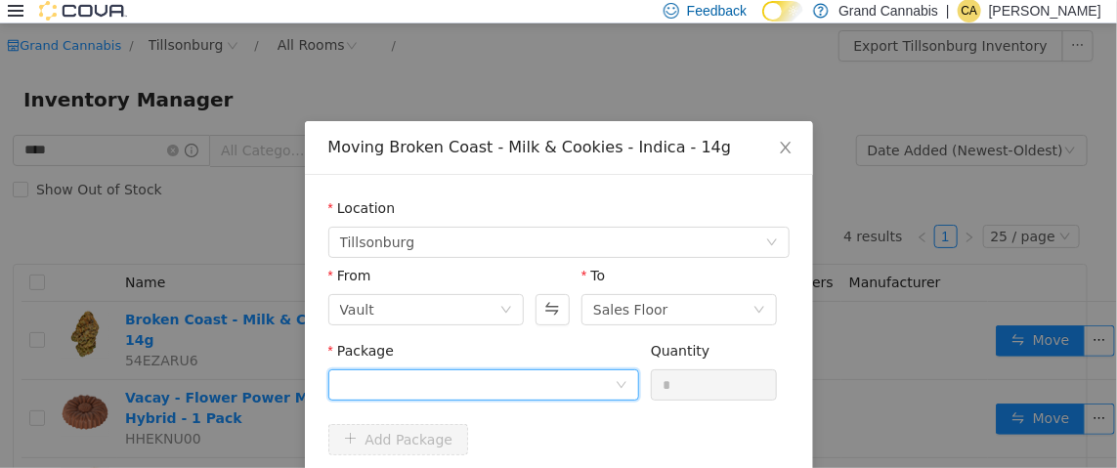
click at [517, 386] on div at bounding box center [477, 383] width 275 height 29
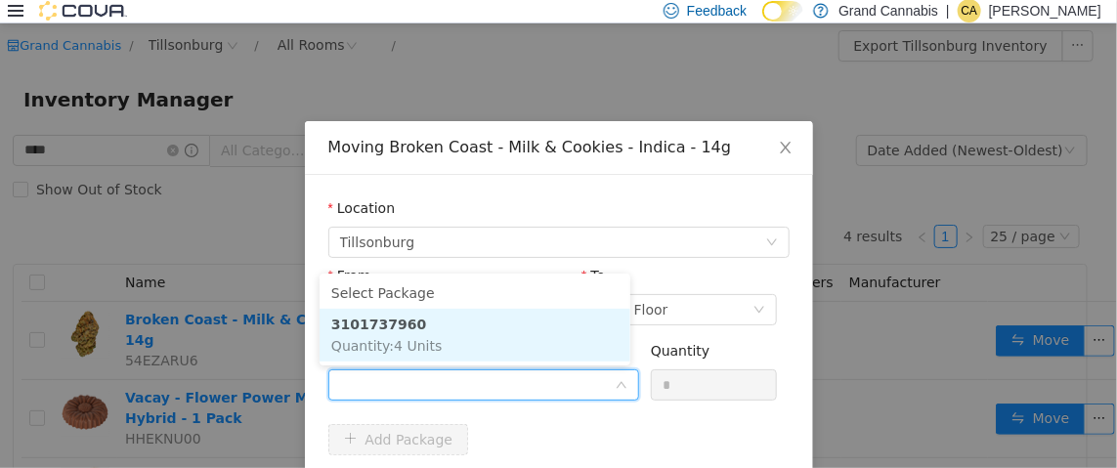
drag, startPoint x: 491, startPoint y: 339, endPoint x: 562, endPoint y: 342, distance: 71.4
click at [492, 339] on li "3101737960 Quantity : 4 Units" at bounding box center [475, 334] width 311 height 53
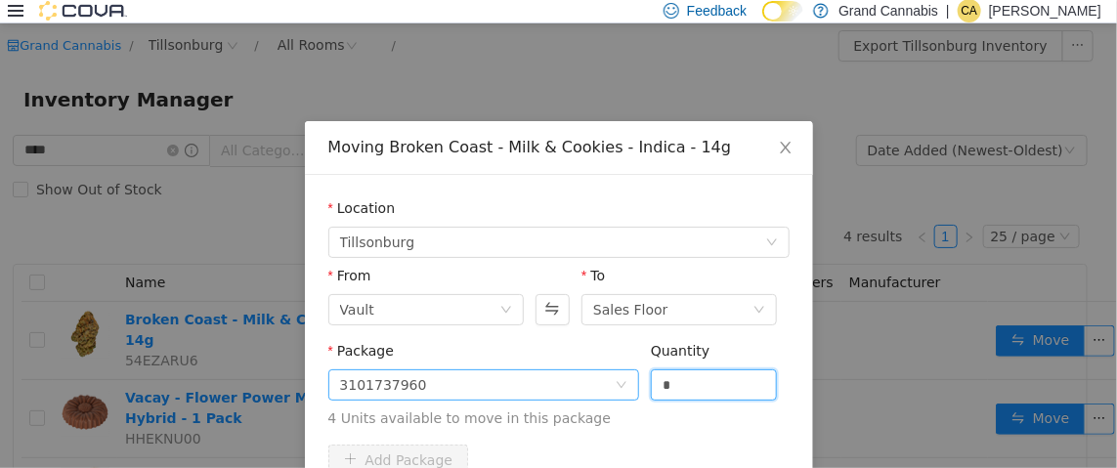
drag, startPoint x: 671, startPoint y: 384, endPoint x: 597, endPoint y: 387, distance: 73.4
click at [605, 387] on span "Package 3101737960 Quantity * 4 Units available to move in this package" at bounding box center [558, 385] width 461 height 86
type input "*"
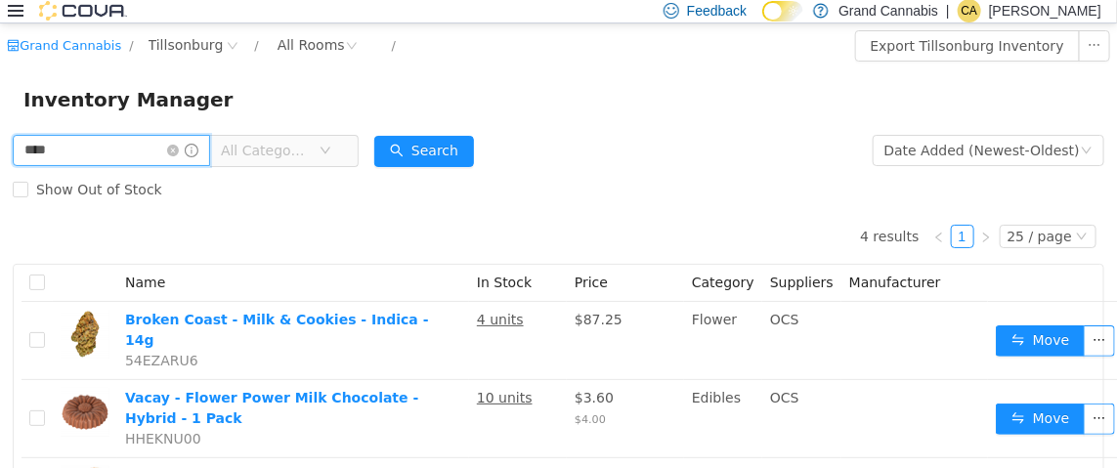
drag, startPoint x: 118, startPoint y: 148, endPoint x: 0, endPoint y: 137, distance: 118.8
click at [0, 136] on div "**** All Categories Date Added (Newest-Oldest) Search Show Out of Stock 4 resul…" at bounding box center [558, 393] width 1117 height 526
type input "*********"
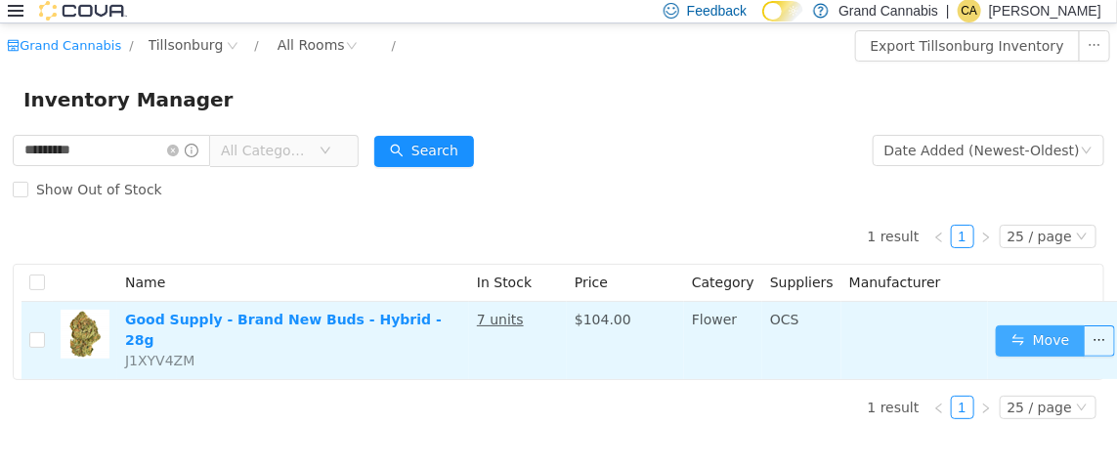
click at [1040, 340] on button "Move" at bounding box center [1041, 340] width 90 height 31
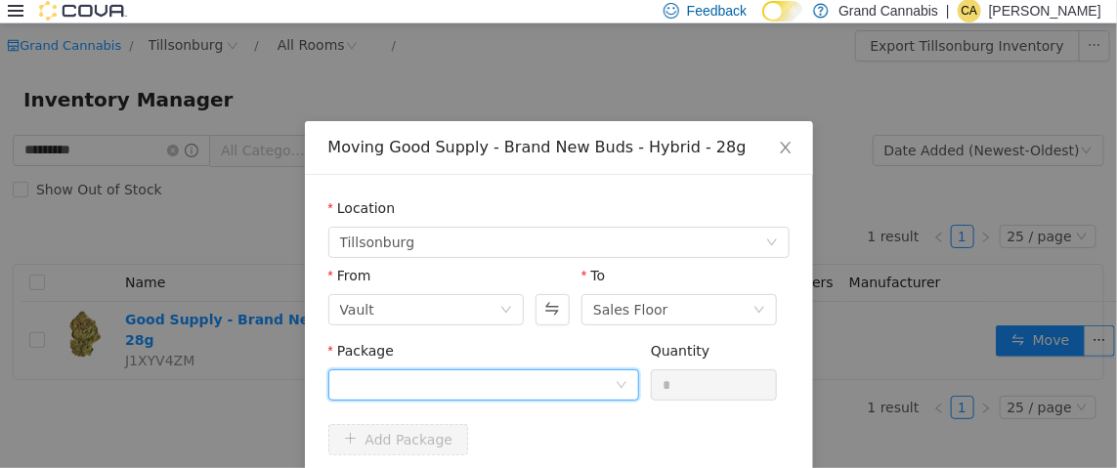
click at [505, 385] on div at bounding box center [477, 383] width 275 height 29
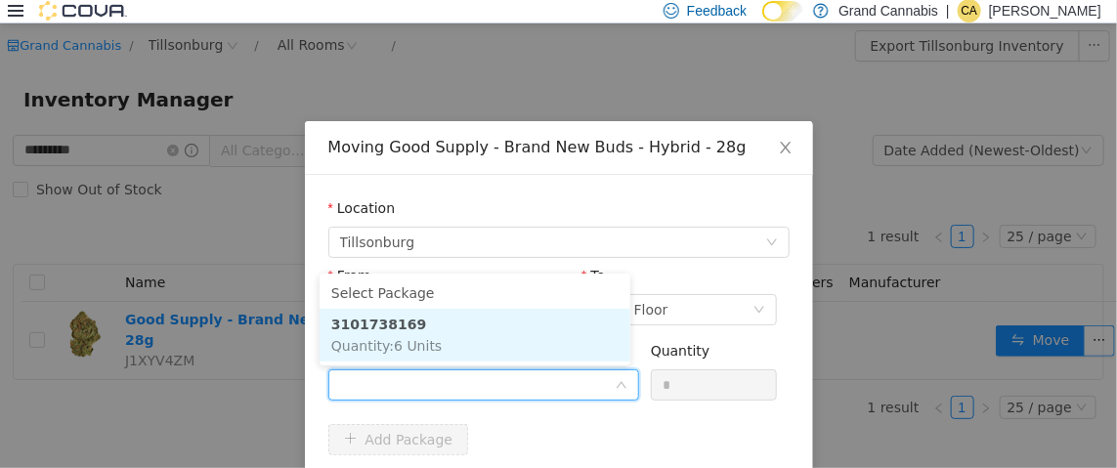
click at [513, 331] on li "3101738169 Quantity : 6 Units" at bounding box center [475, 334] width 311 height 53
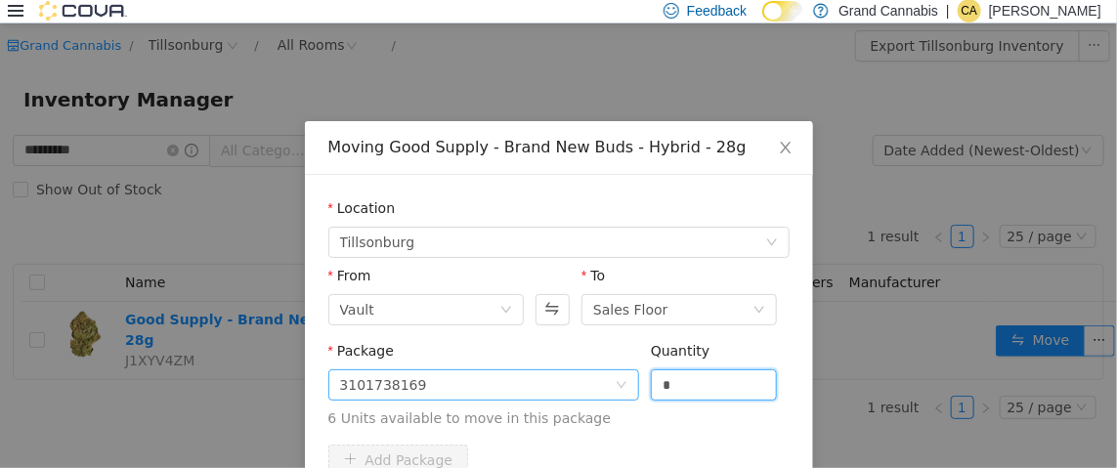
drag, startPoint x: 681, startPoint y: 383, endPoint x: 508, endPoint y: 392, distance: 173.2
click at [552, 394] on span "Package 3101738169 Quantity * 6 Units available to move in this package" at bounding box center [558, 385] width 461 height 86
type input "*"
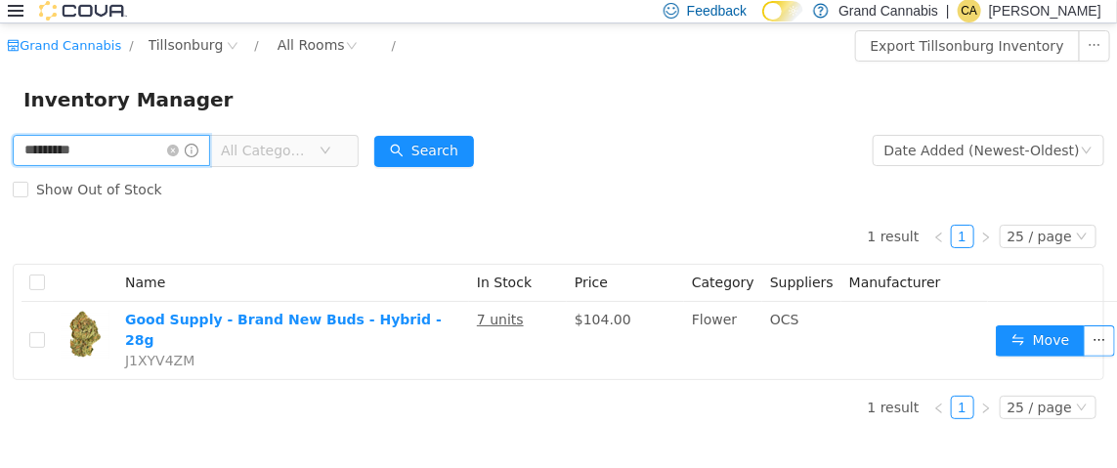
drag, startPoint x: 168, startPoint y: 150, endPoint x: 0, endPoint y: 150, distance: 168.1
click at [0, 150] on div "********* All Categories Date Added (Newest-Oldest) Search Show Out of Stock 1 …" at bounding box center [558, 282] width 1117 height 304
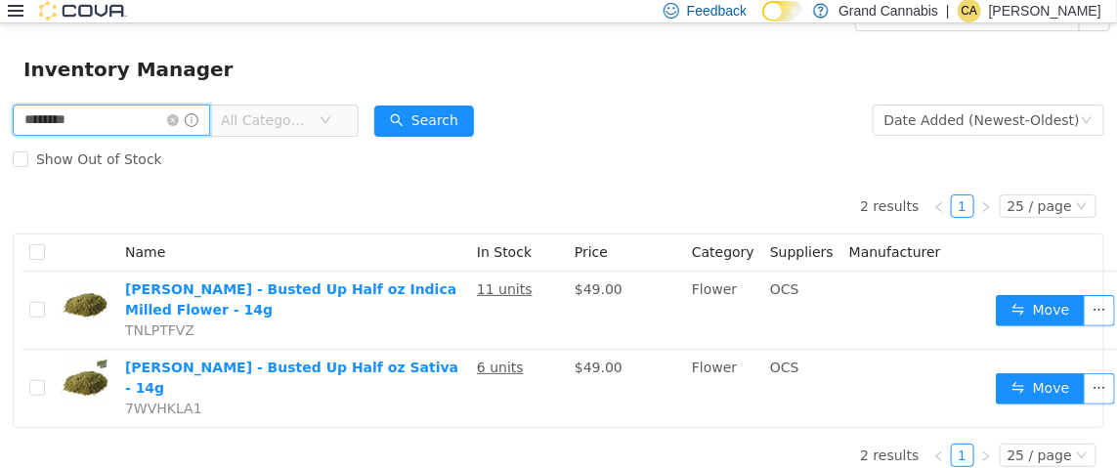
scroll to position [47, 0]
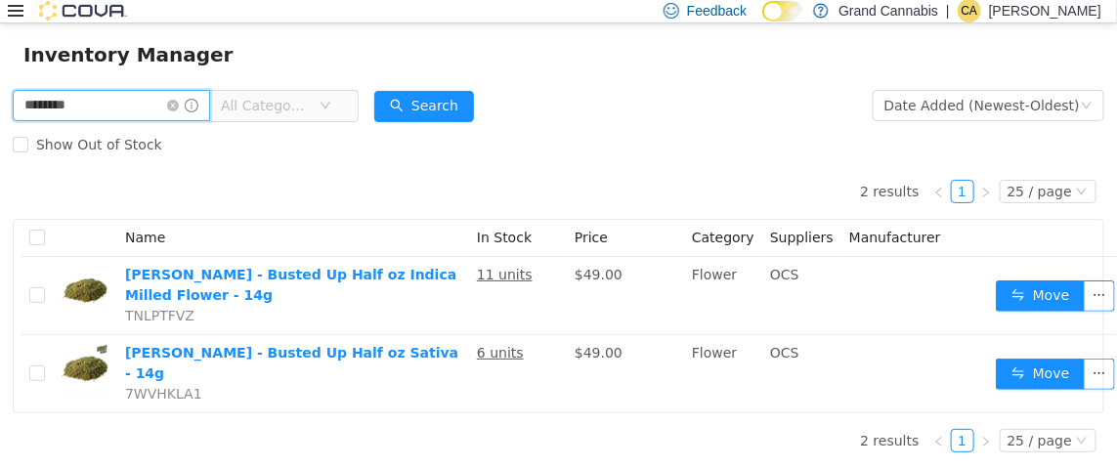
drag, startPoint x: 176, startPoint y: 108, endPoint x: 92, endPoint y: 106, distance: 84.1
click at [92, 106] on input "********" at bounding box center [111, 104] width 197 height 31
drag, startPoint x: 91, startPoint y: 105, endPoint x: 61, endPoint y: 102, distance: 30.4
click at [61, 102] on input "********" at bounding box center [111, 104] width 197 height 31
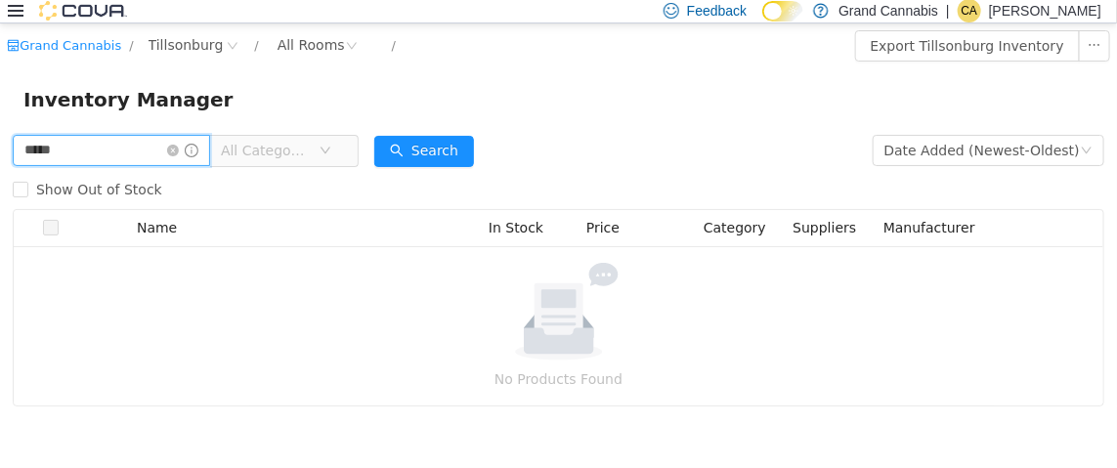
drag, startPoint x: 158, startPoint y: 142, endPoint x: 0, endPoint y: 150, distance: 158.5
click at [0, 150] on div "***** All Categories Date Added (Newest-Oldest) Search Show Out of Stock Name I…" at bounding box center [558, 268] width 1117 height 276
type input "*******"
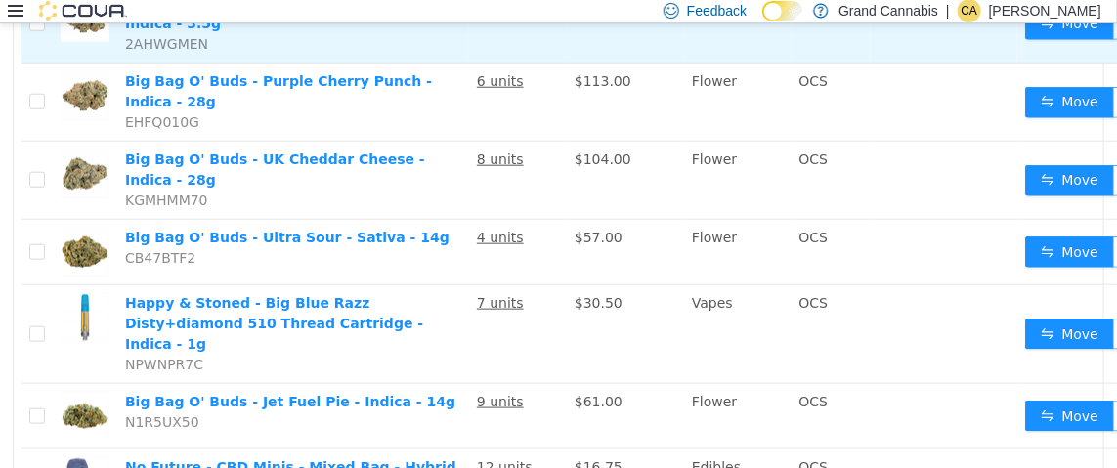
scroll to position [781, 0]
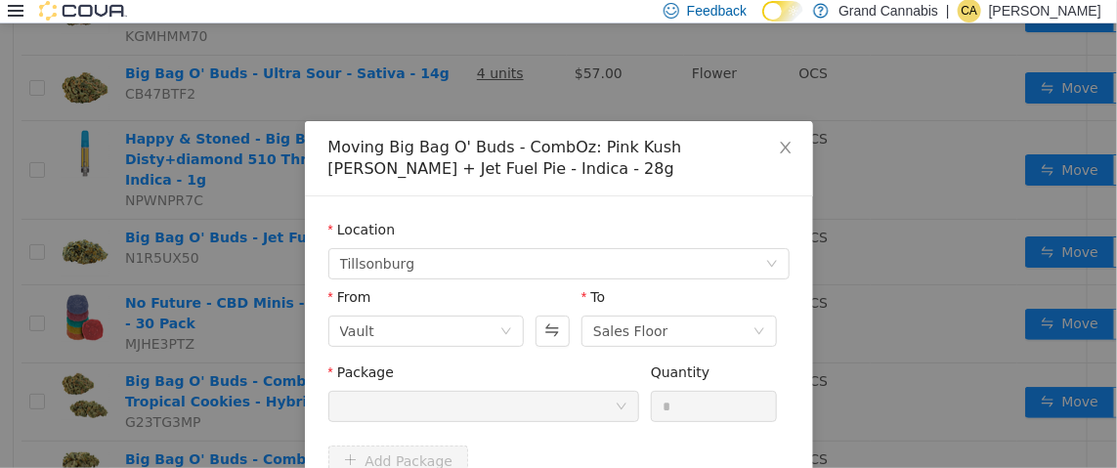
click at [483, 399] on div at bounding box center [477, 405] width 275 height 29
click at [780, 150] on icon "icon: close" at bounding box center [785, 147] width 11 height 12
